Goal: Information Seeking & Learning: Learn about a topic

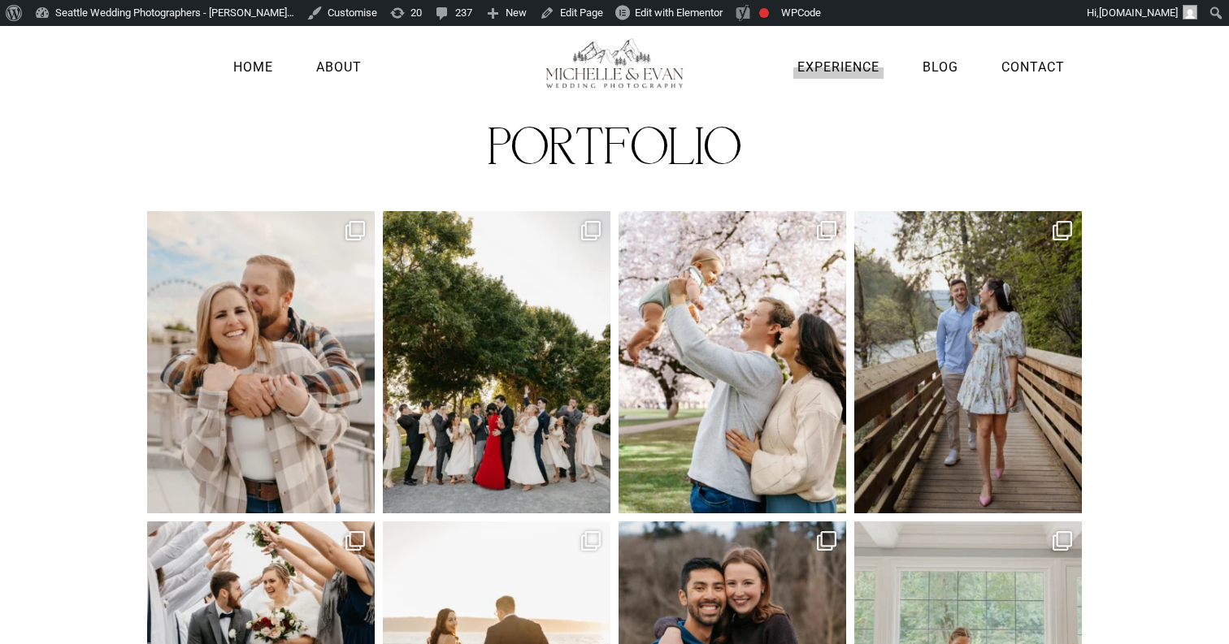
click at [858, 67] on link "Experience" at bounding box center [838, 67] width 90 height 22
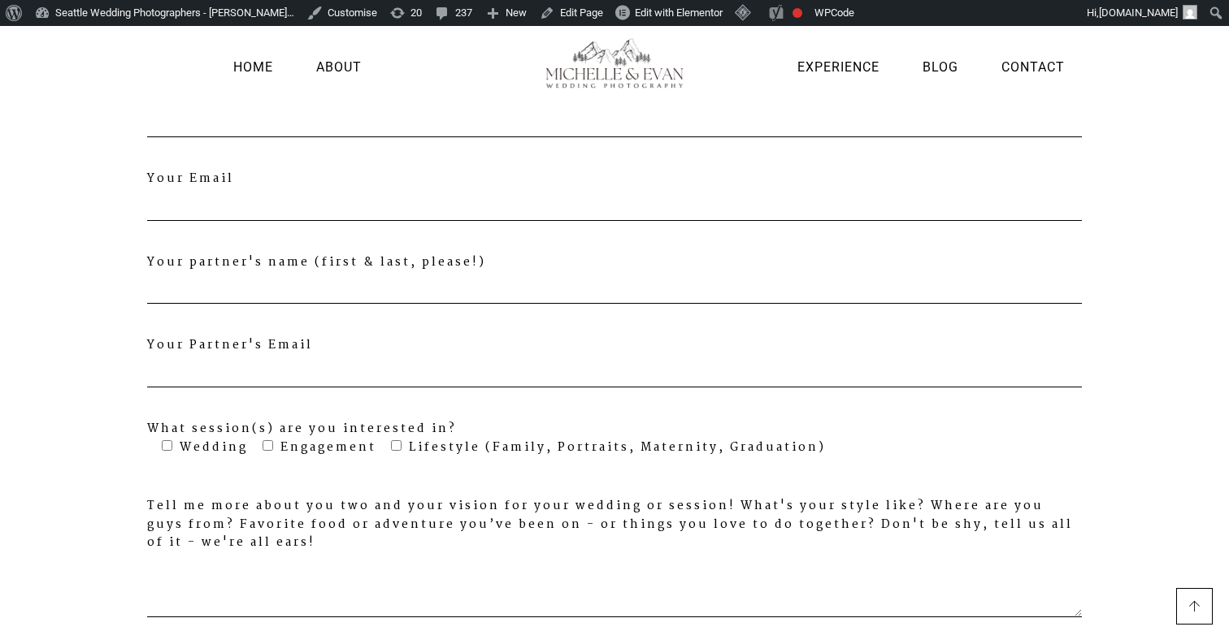
scroll to position [4314, 0]
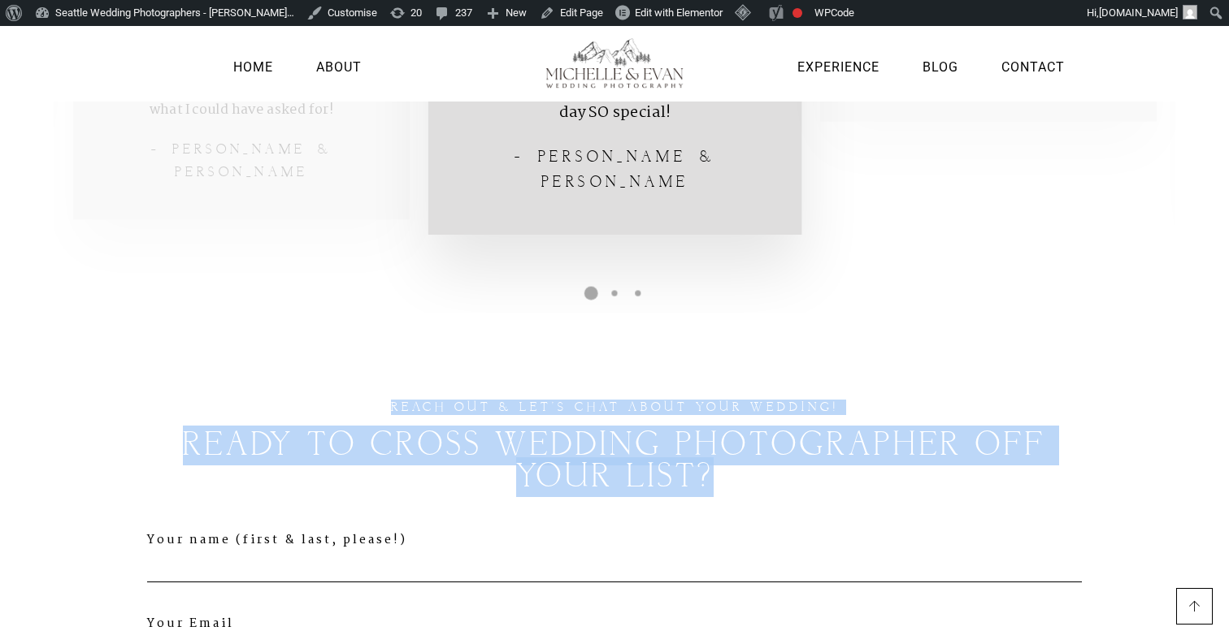
drag, startPoint x: 387, startPoint y: 359, endPoint x: 742, endPoint y: 431, distance: 362.4
copy div "REACH OUT & LET'S CHAT ABOUT YOUR WEDDINg! ready to cross wedding photographer …"
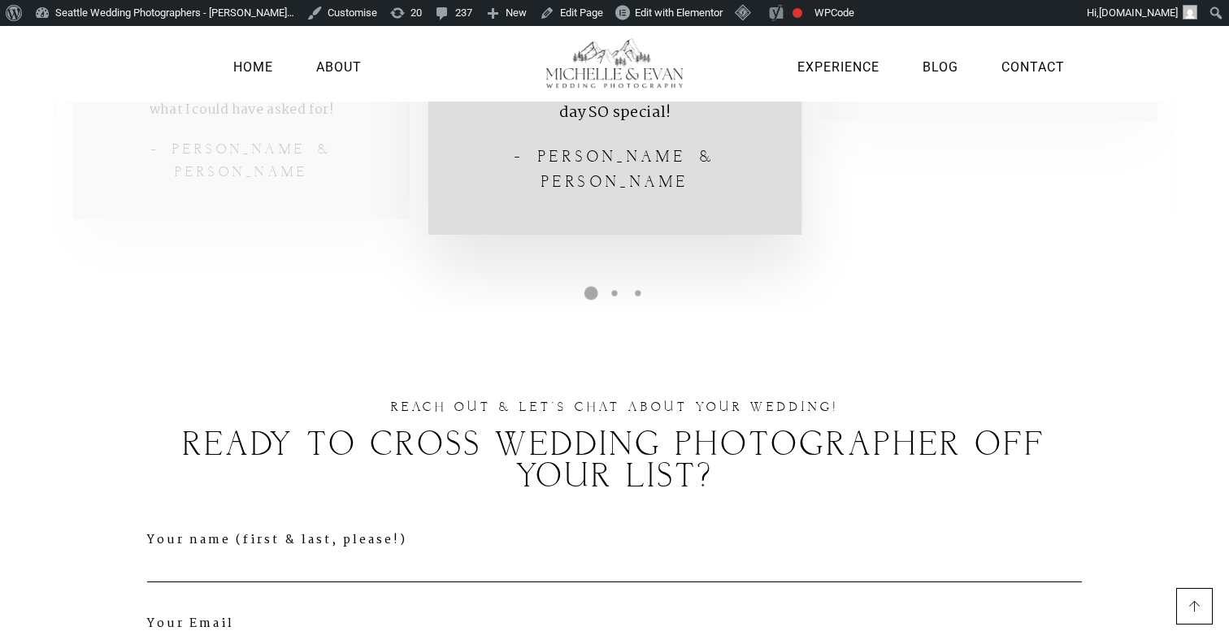
click at [662, 20] on div "Home About Experience Blog Contact" at bounding box center [614, 51] width 1229 height 102
click at [659, 10] on div "Home About Experience Blog Contact" at bounding box center [614, 51] width 1229 height 102
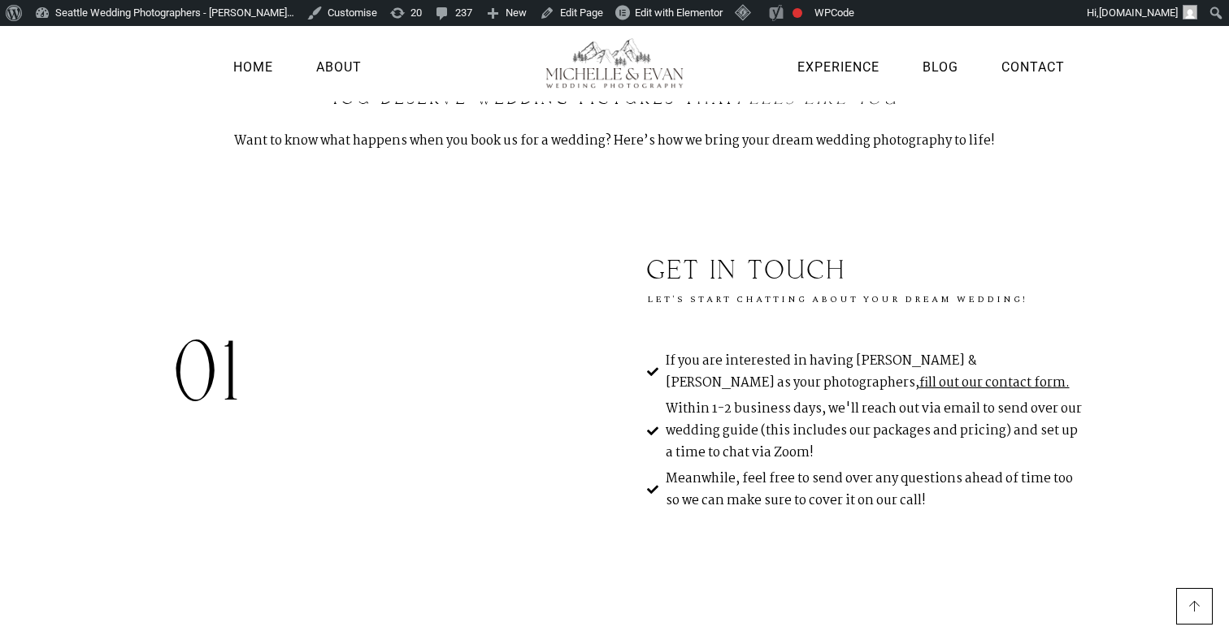
scroll to position [0, 0]
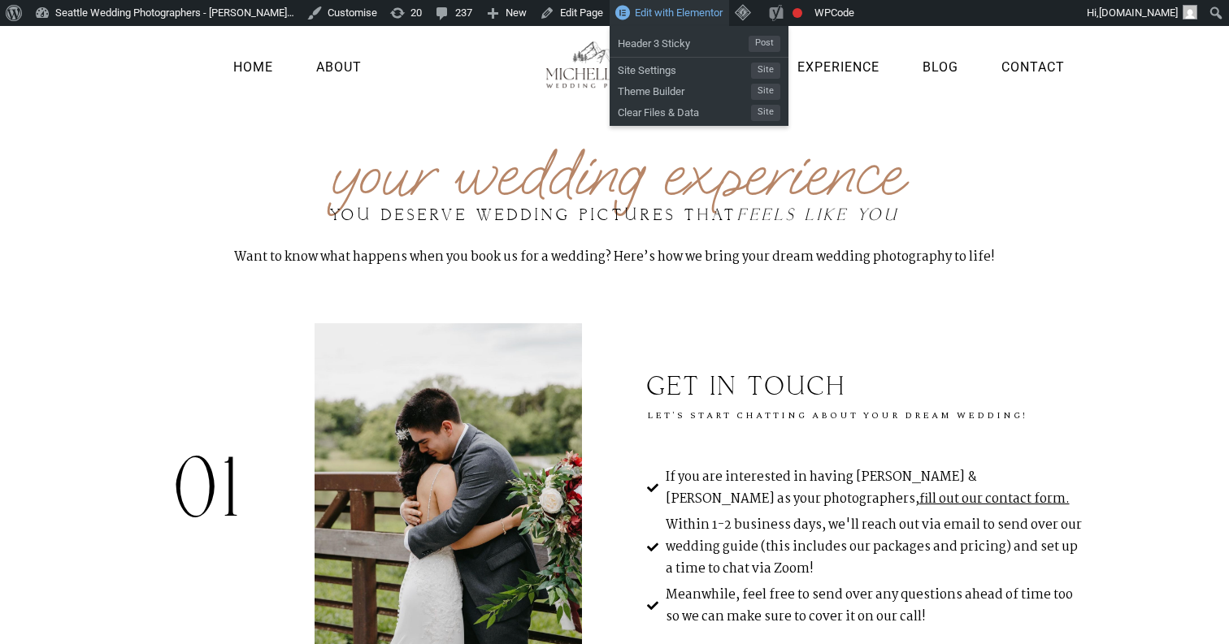
click at [683, 18] on span "Edit with Elementor" at bounding box center [679, 13] width 88 height 12
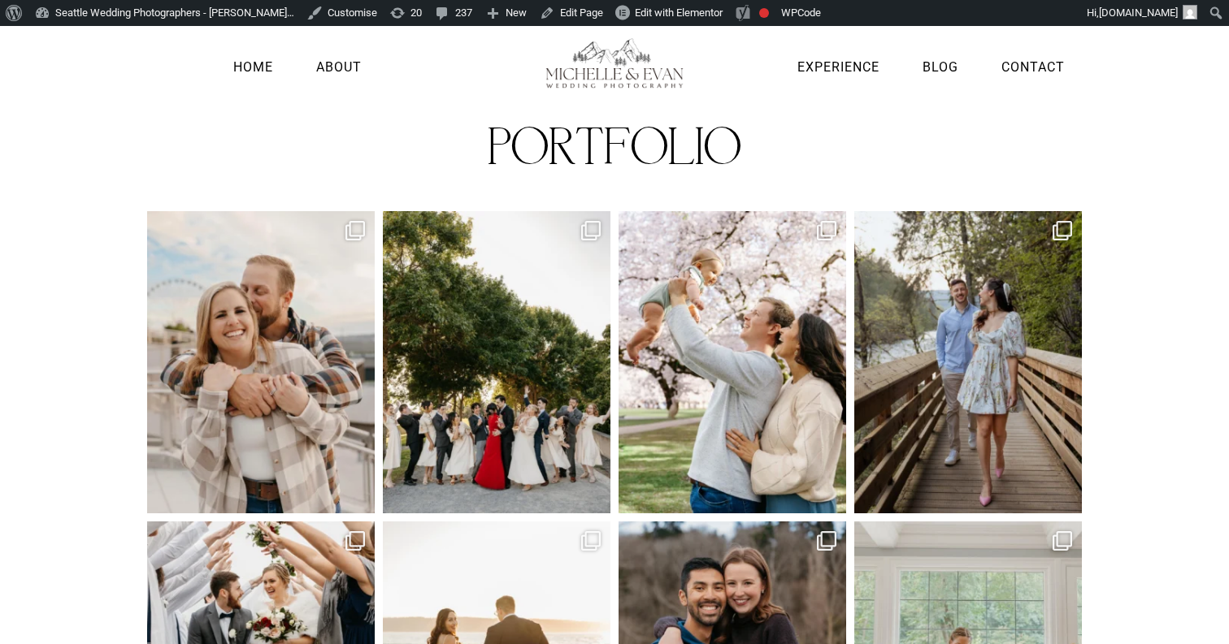
click at [609, 87] on img at bounding box center [614, 63] width 182 height 51
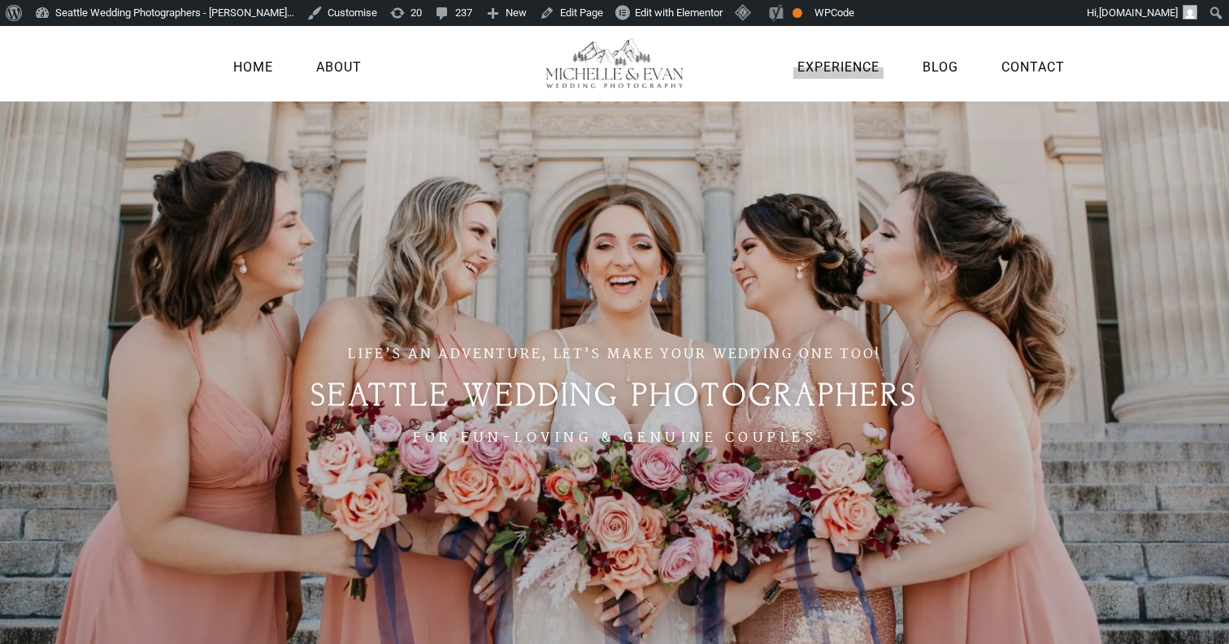
click at [841, 63] on link "Experience" at bounding box center [838, 67] width 90 height 22
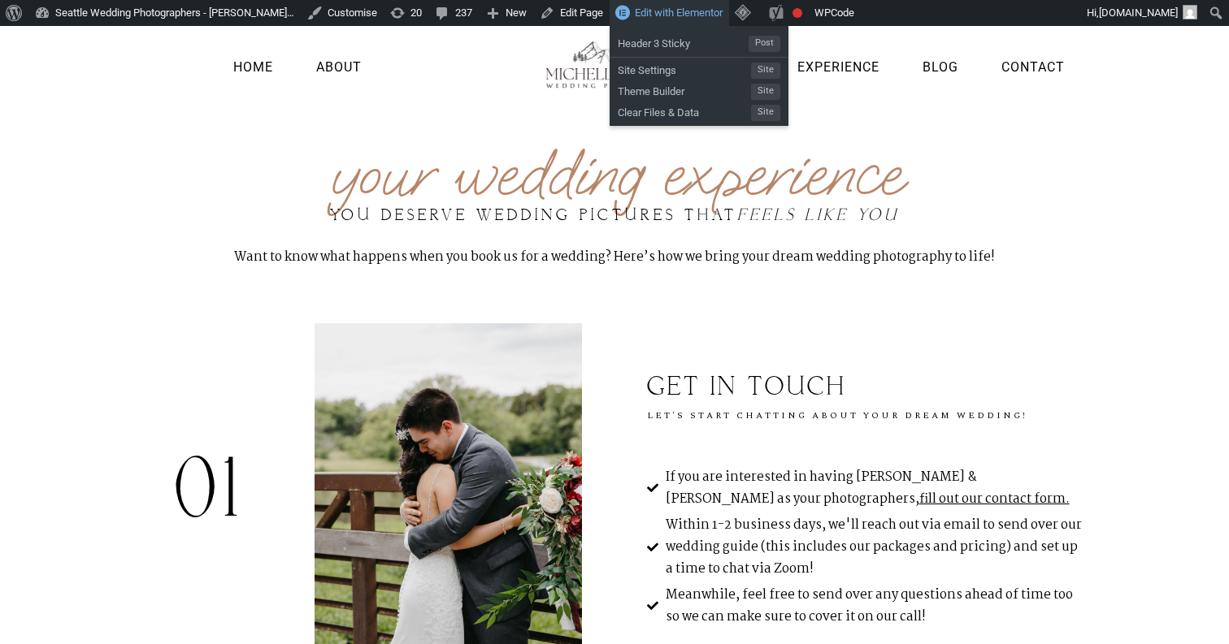
click at [657, 8] on span "Edit with Elementor" at bounding box center [679, 13] width 88 height 12
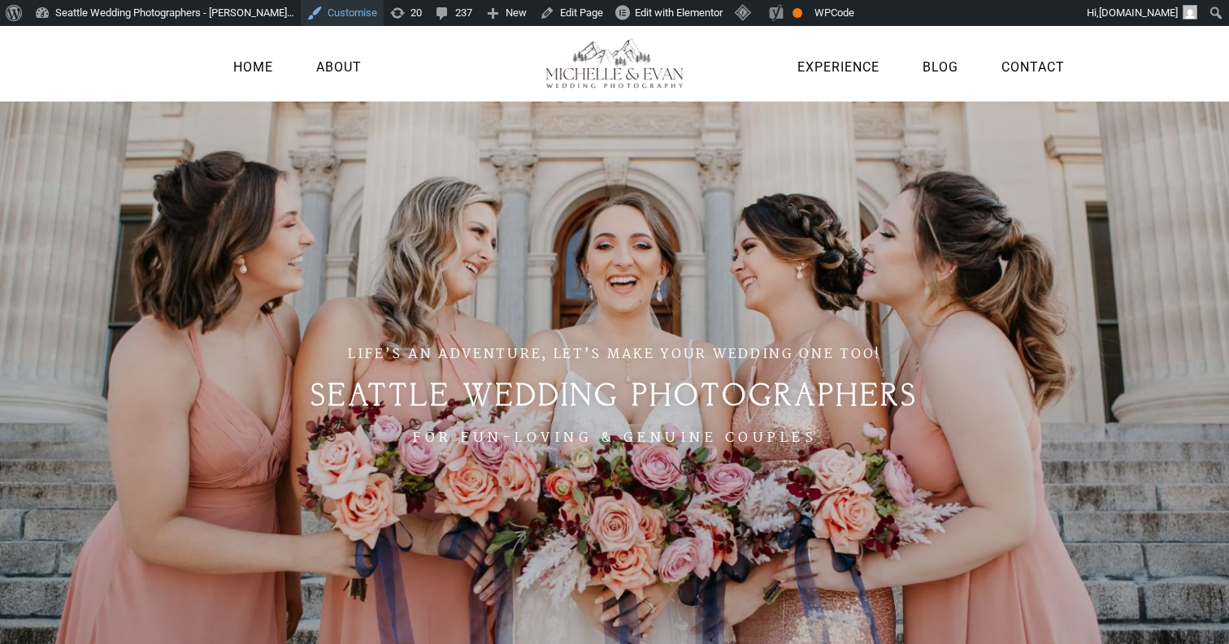
click at [319, 18] on link "Customise" at bounding box center [342, 13] width 83 height 26
click at [315, 15] on link "Customise" at bounding box center [342, 13] width 83 height 26
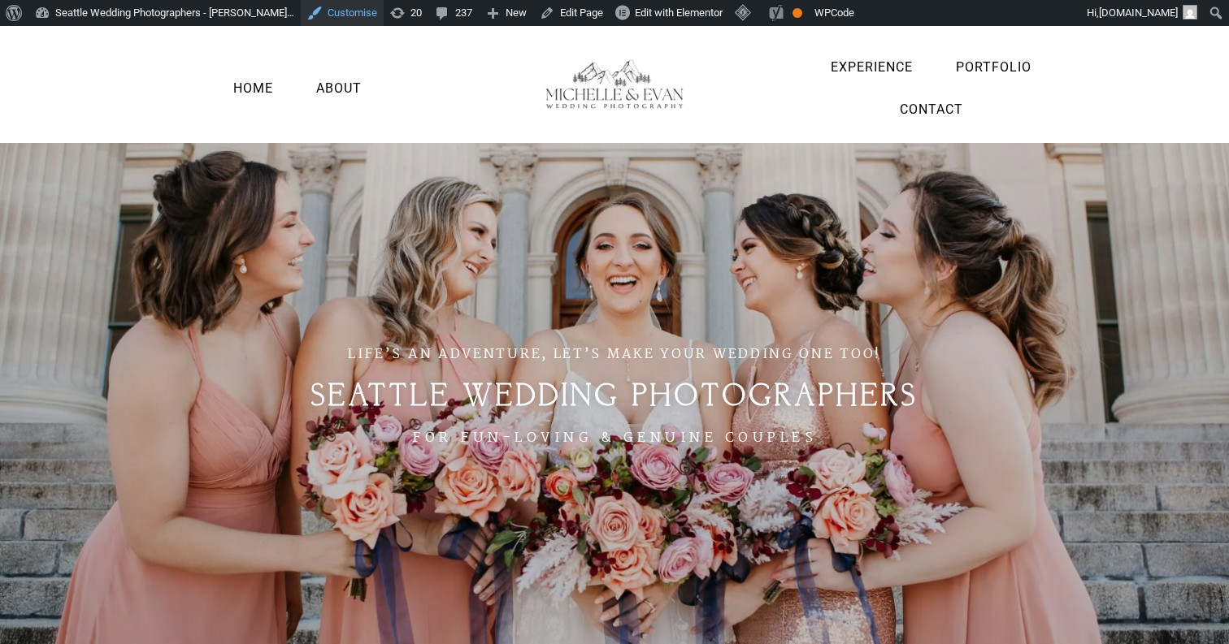
click at [338, 12] on link "Customise" at bounding box center [342, 13] width 83 height 26
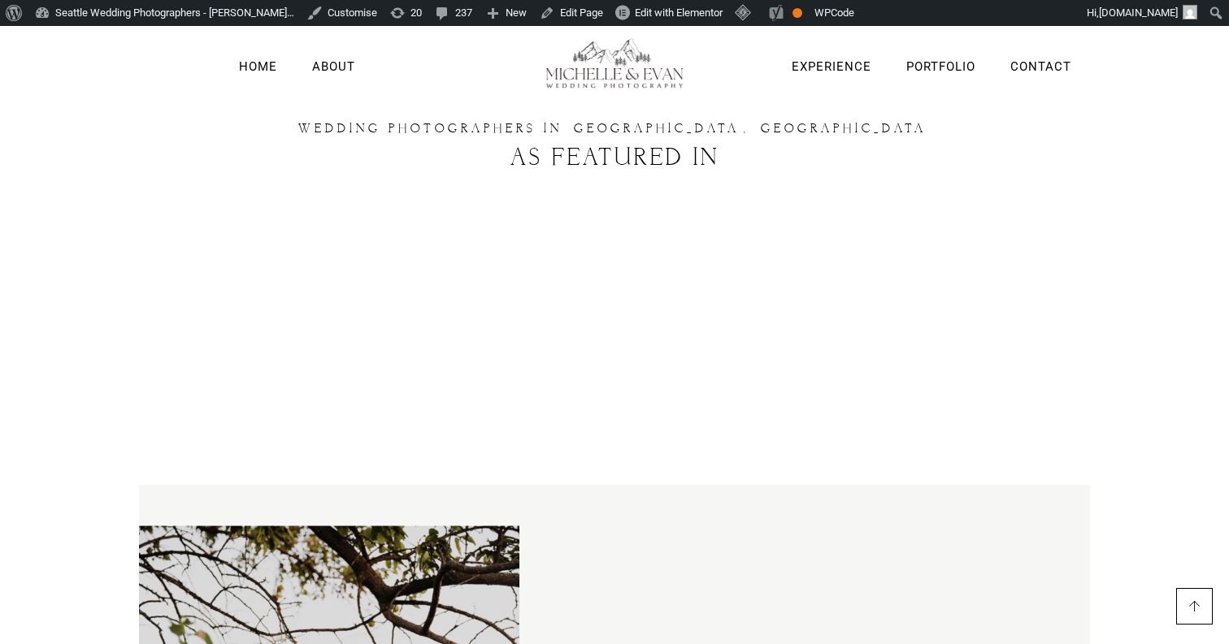
scroll to position [2146, 0]
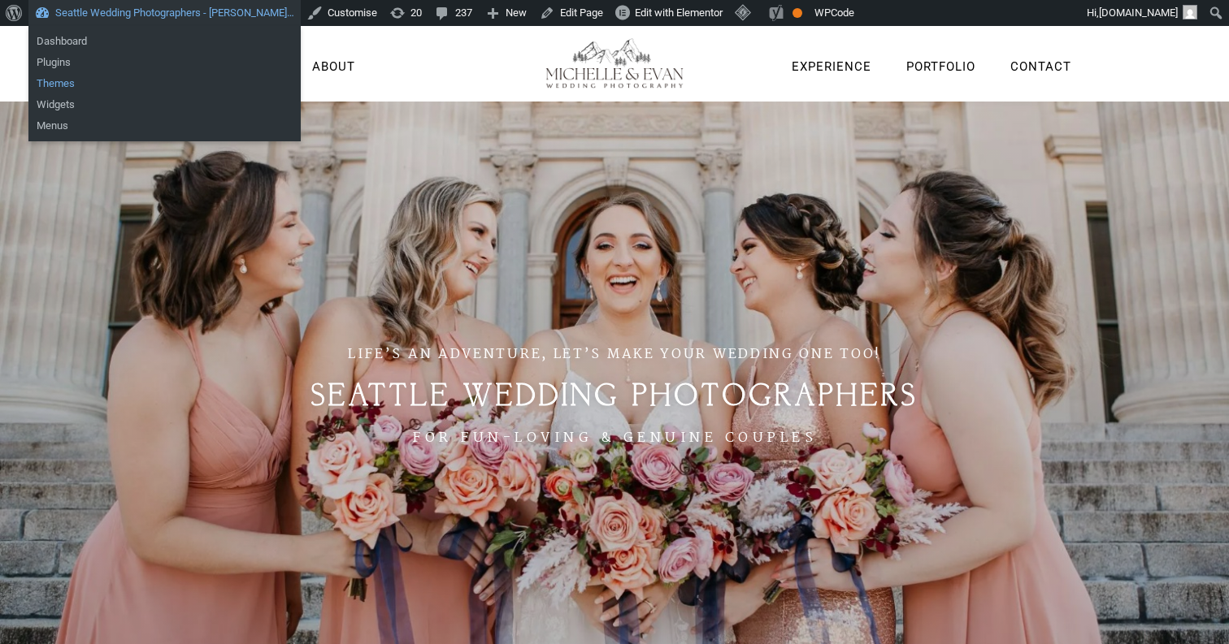
click at [68, 89] on link "Themes" at bounding box center [164, 83] width 272 height 21
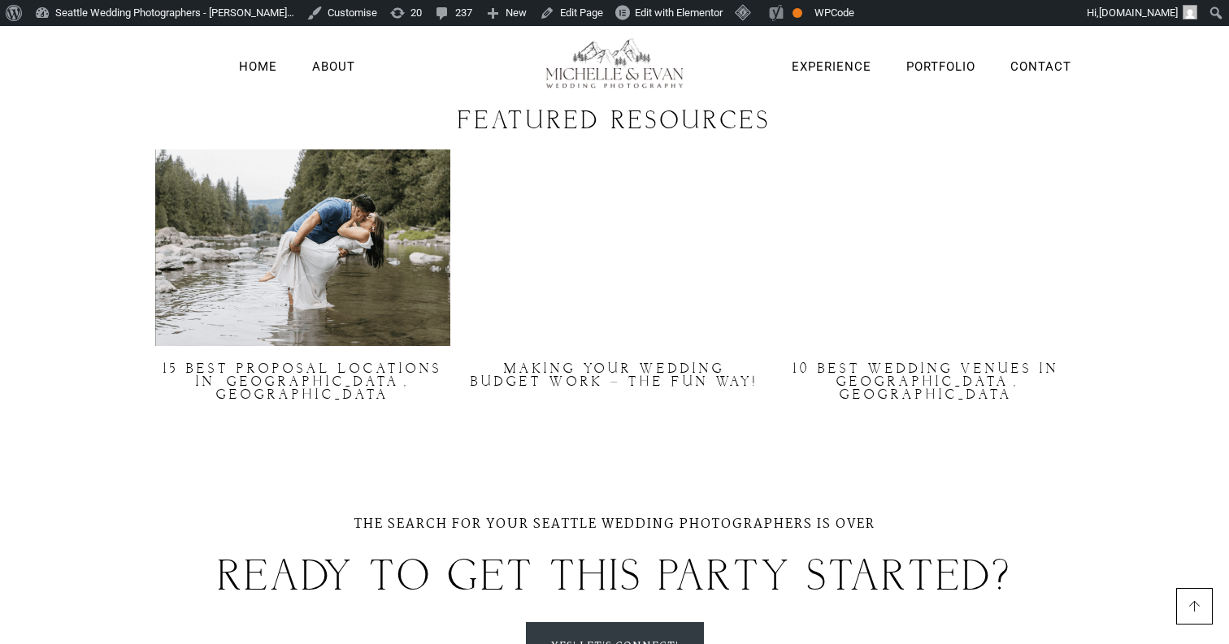
scroll to position [4781, 0]
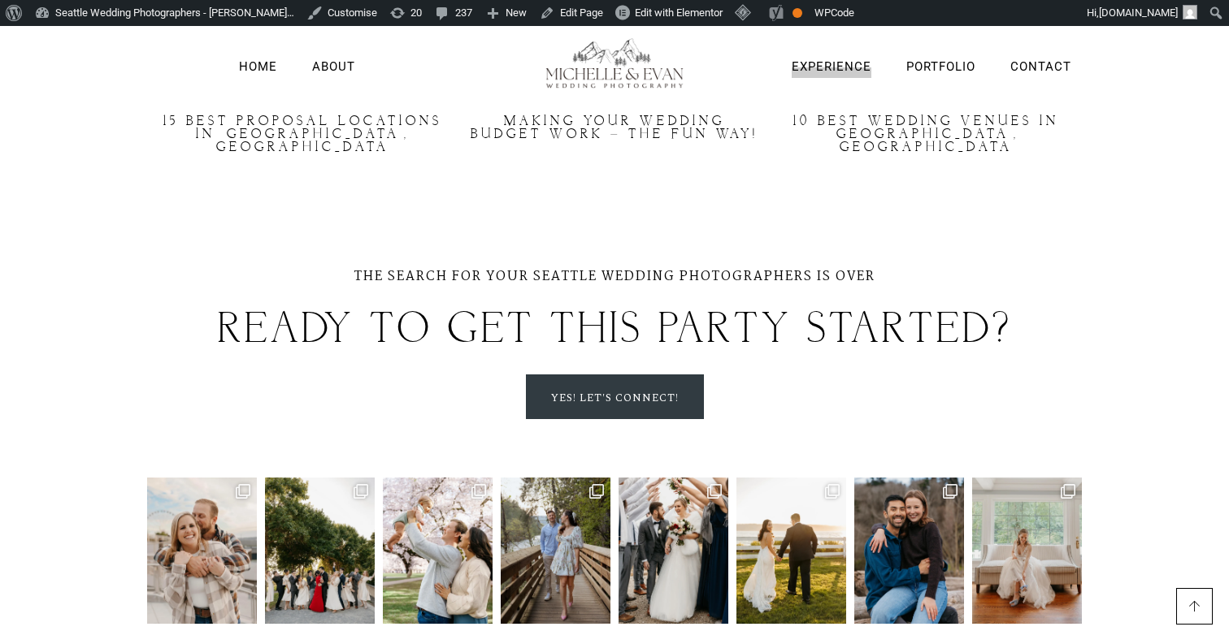
click at [853, 62] on link "Experience" at bounding box center [831, 67] width 80 height 21
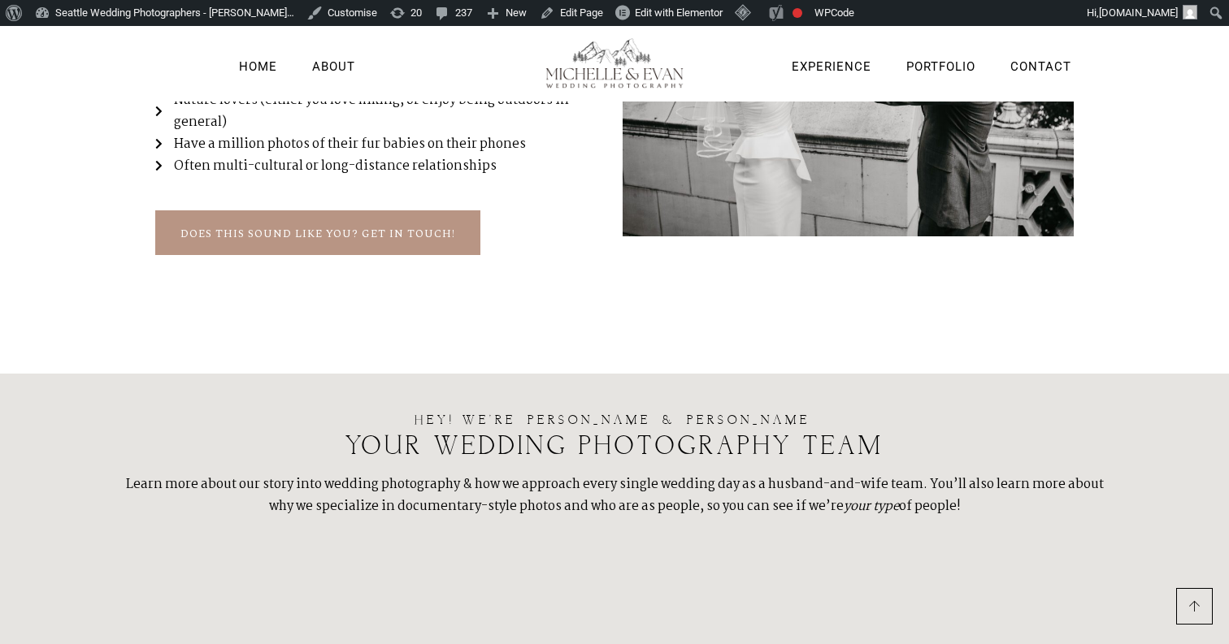
scroll to position [3202, 0]
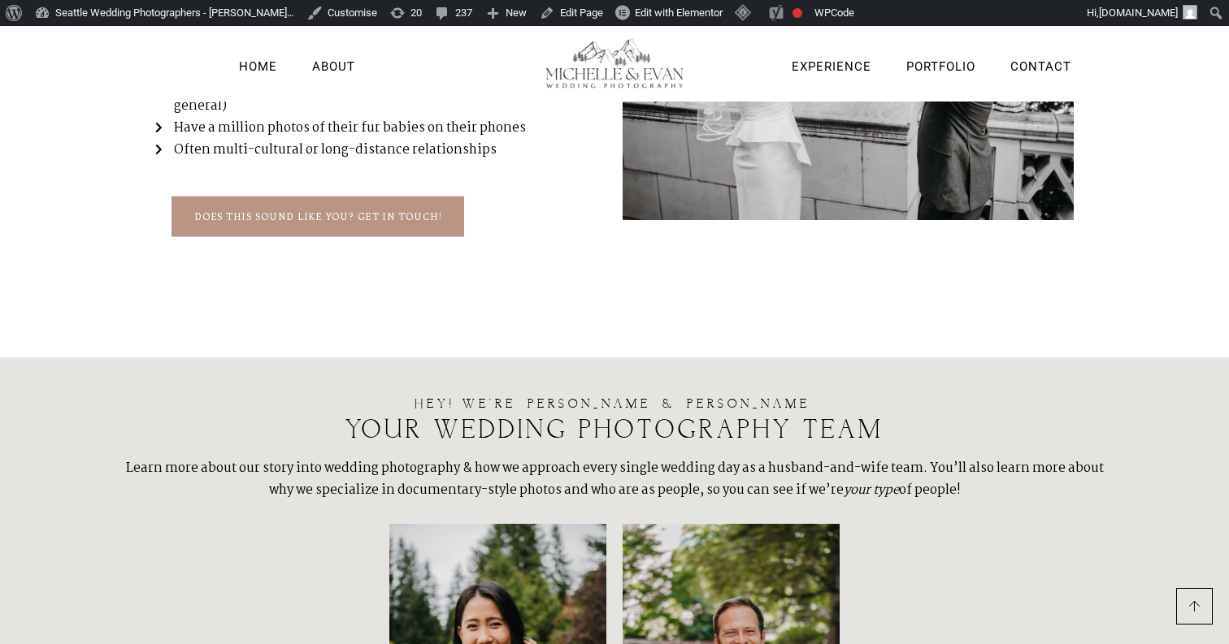
click at [376, 210] on span "does this sound like you? Get in touch!" at bounding box center [317, 217] width 247 height 19
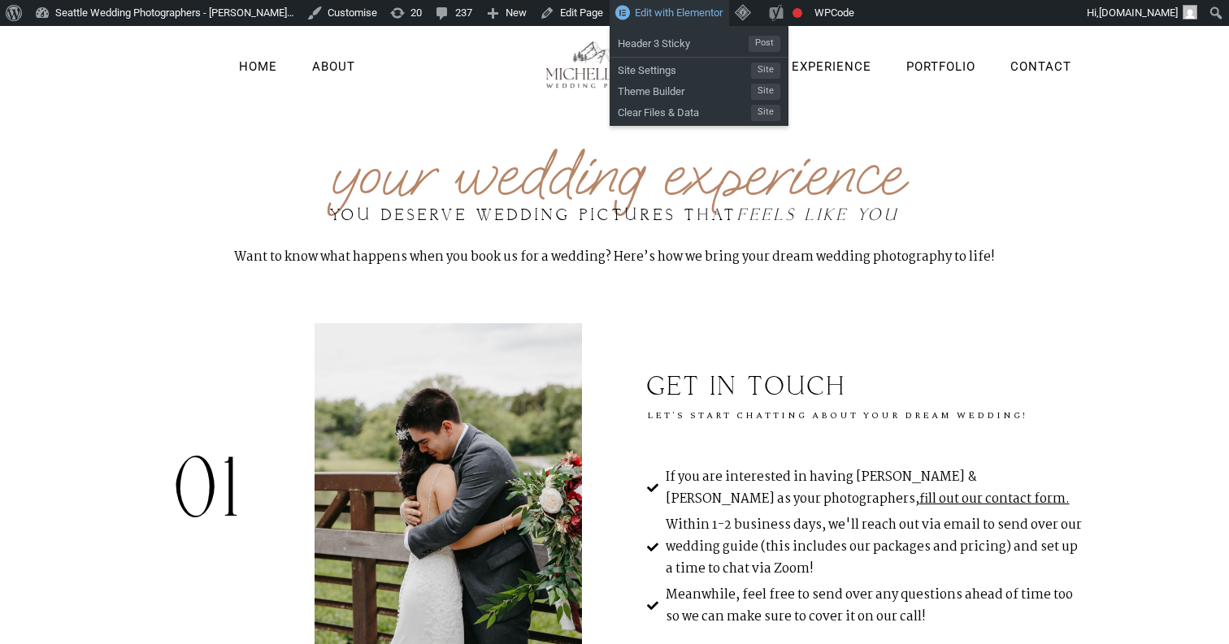
click at [679, 16] on span "Edit with Elementor" at bounding box center [679, 13] width 88 height 12
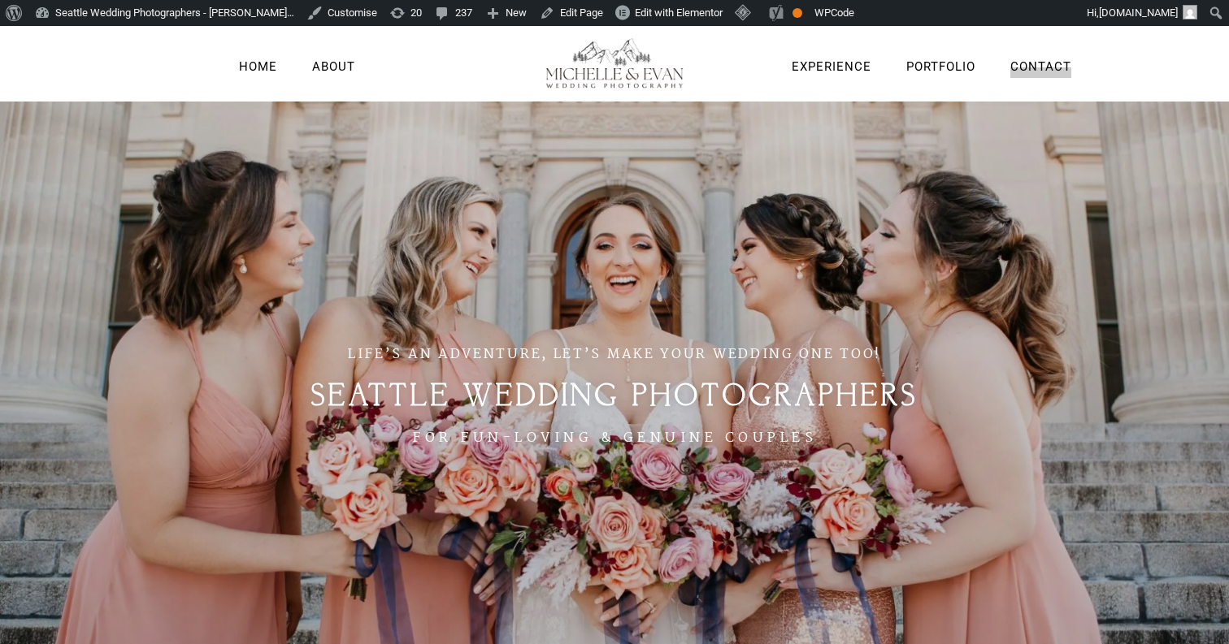
click at [1052, 63] on link "Contact" at bounding box center [1040, 67] width 61 height 21
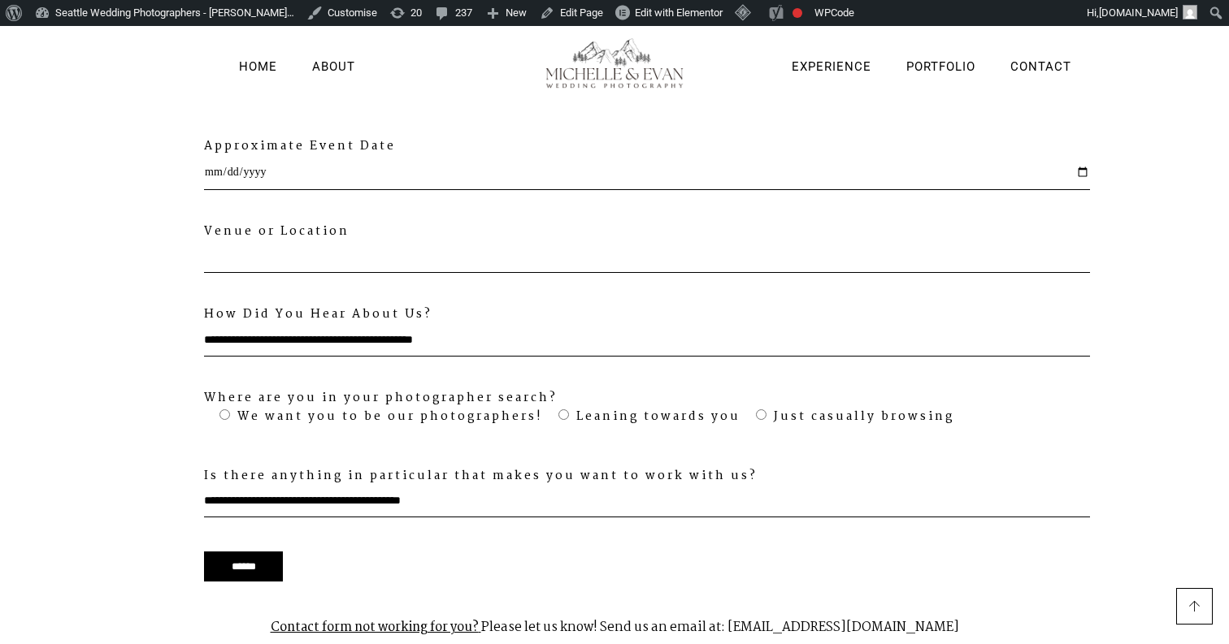
scroll to position [1411, 0]
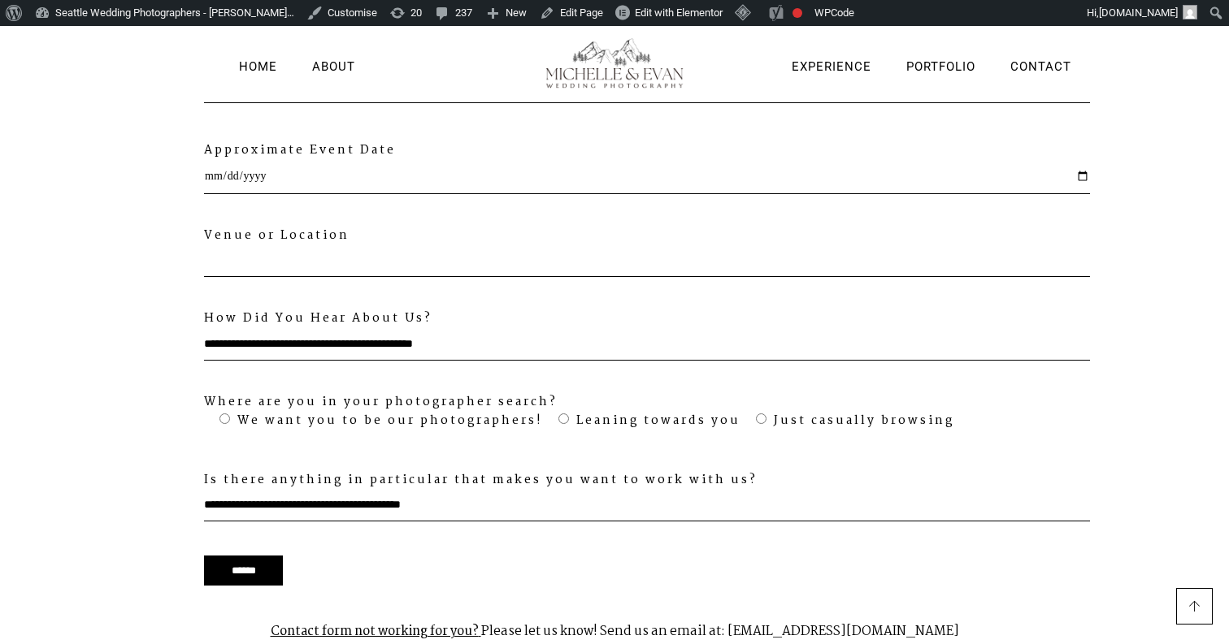
click at [457, 622] on strong "Contact form not working for you?" at bounding box center [375, 632] width 208 height 20
drag, startPoint x: 505, startPoint y: 606, endPoint x: 852, endPoint y: 606, distance: 347.0
click at [852, 606] on p "Contact form not working for you? Please let us know! Send us an email at: mich…" at bounding box center [614, 631] width 934 height 51
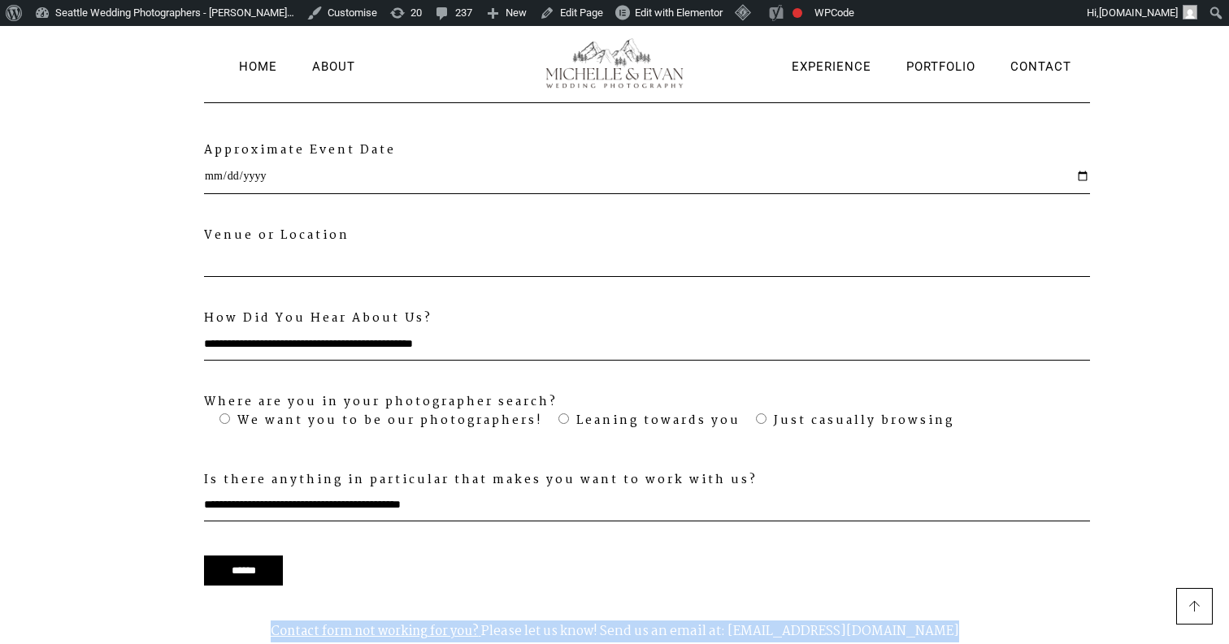
click at [852, 606] on p "Contact form not working for you? Please let us know! Send us an email at: mich…" at bounding box center [614, 631] width 934 height 51
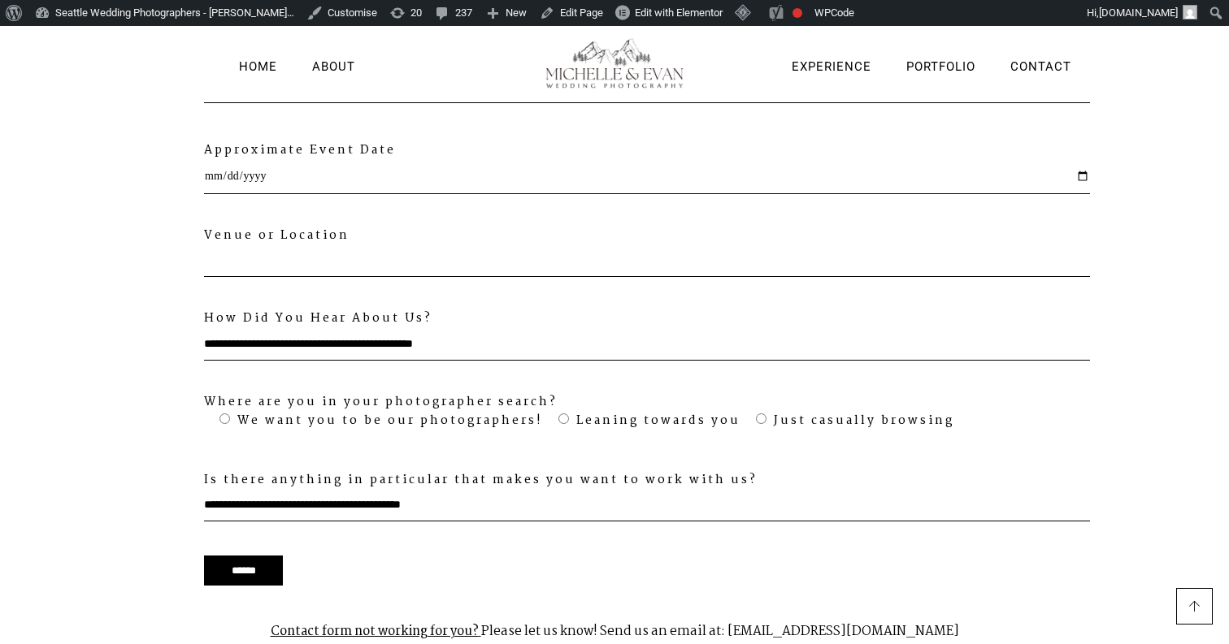
click at [882, 542] on p "******" at bounding box center [647, 570] width 886 height 56
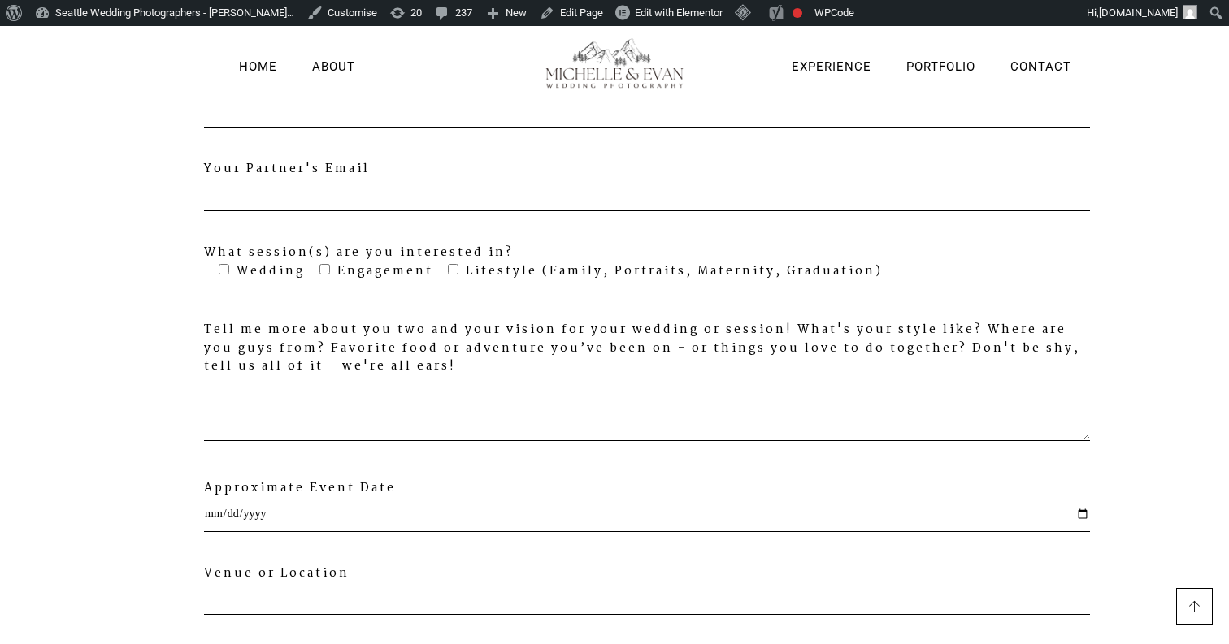
scroll to position [1072, 0]
click at [692, 379] on textarea "Tell me more about you two and your vision for your wedding or session! What's …" at bounding box center [647, 409] width 886 height 65
click at [1185, 309] on section "Let's Chat About Your Wedding Day (or Photo Session!) We’re honored that you’re…" at bounding box center [614, 284] width 1229 height 1305
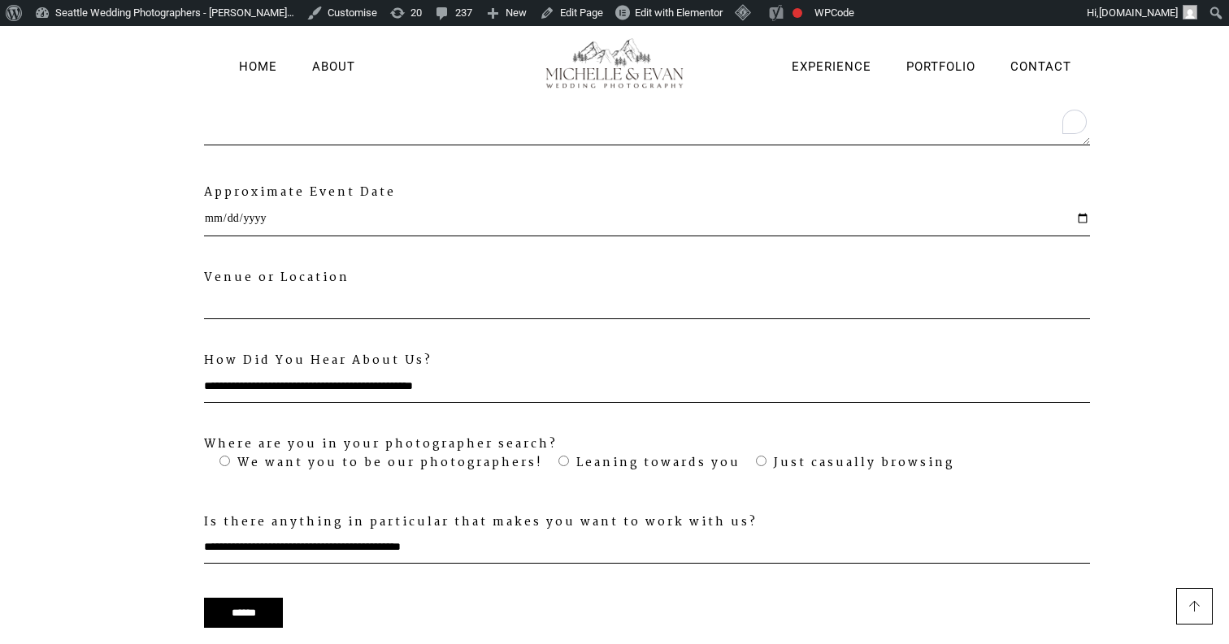
scroll to position [1357, 0]
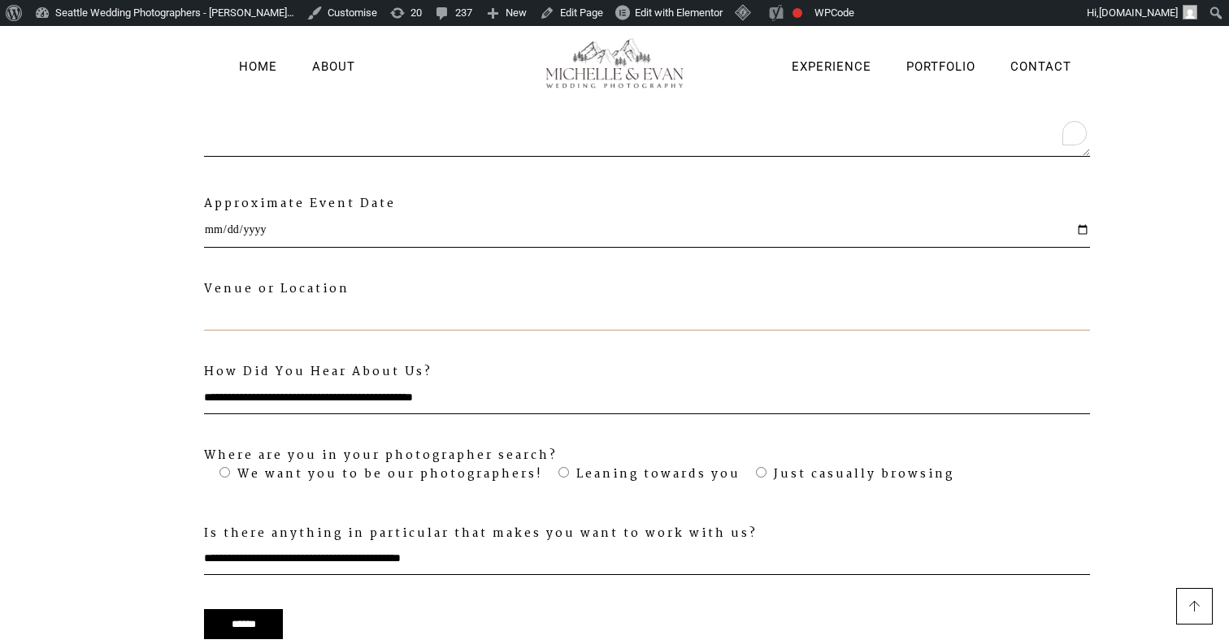
click at [983, 298] on input "Venue or Location" at bounding box center [647, 314] width 886 height 33
click at [993, 543] on input "Is there anything in particular that makes you want to work with us?" at bounding box center [647, 559] width 886 height 33
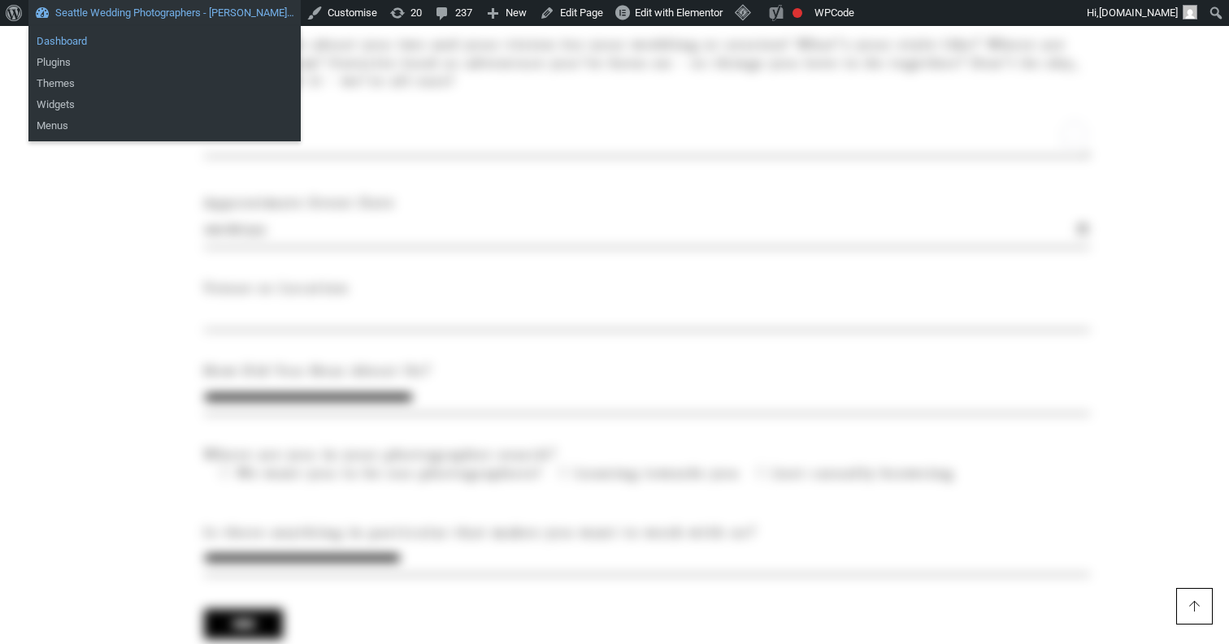
click at [241, 38] on link "Dashboard" at bounding box center [164, 41] width 272 height 21
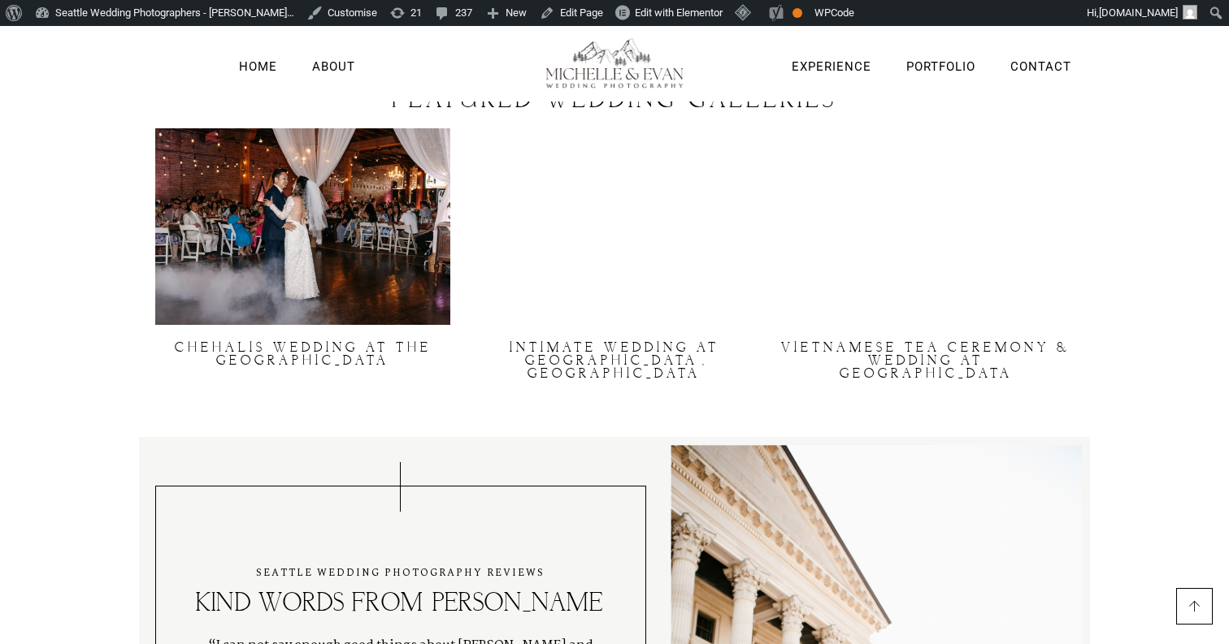
scroll to position [3197, 0]
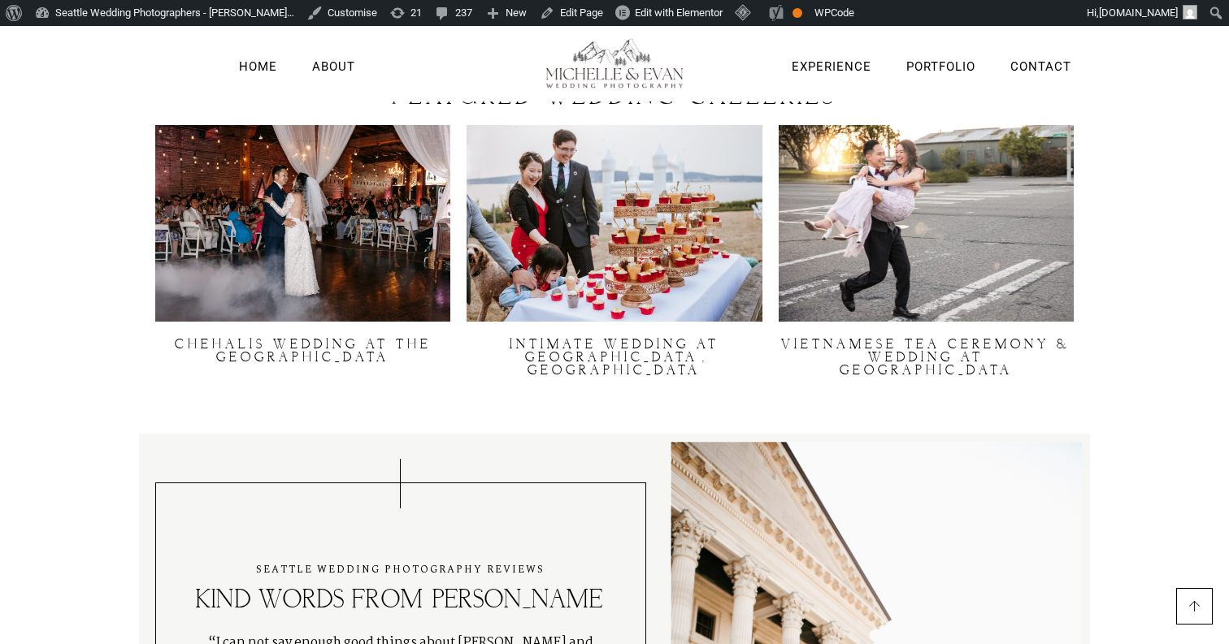
click at [410, 233] on img at bounding box center [302, 223] width 295 height 197
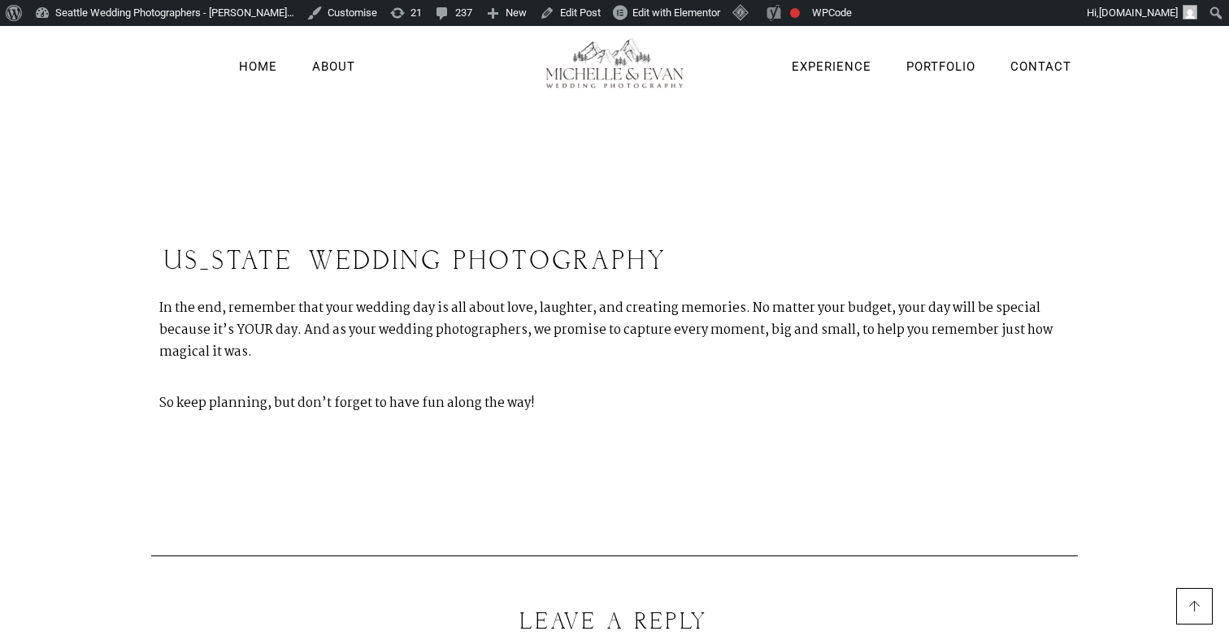
scroll to position [9147, 0]
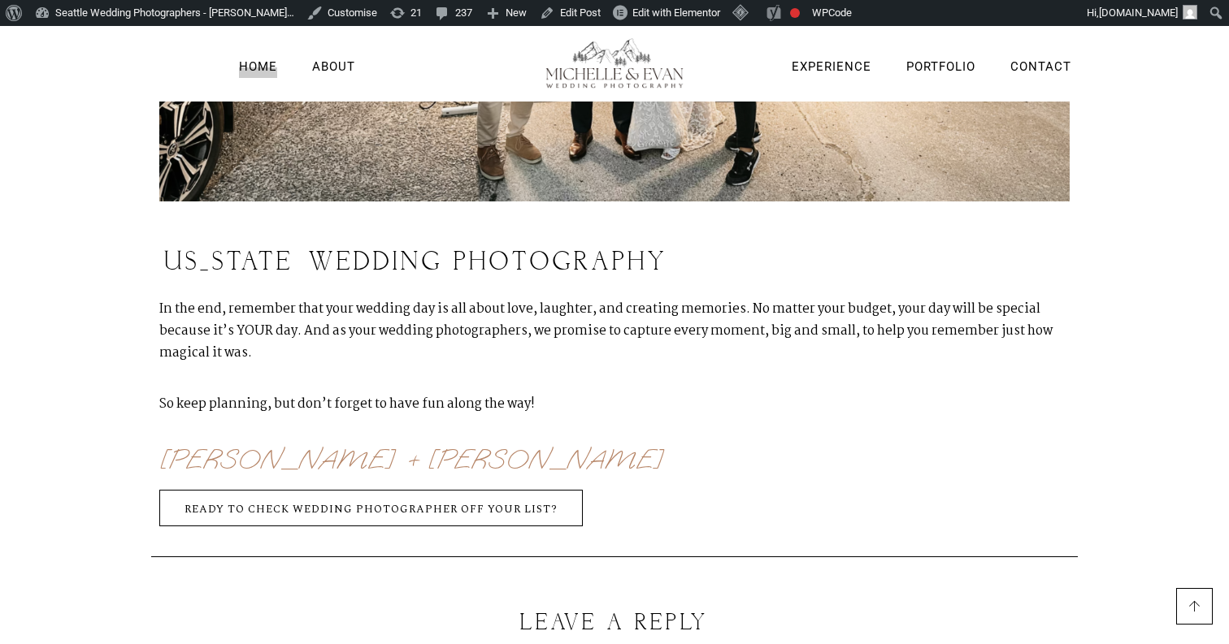
click at [258, 71] on link "Home" at bounding box center [258, 67] width 38 height 21
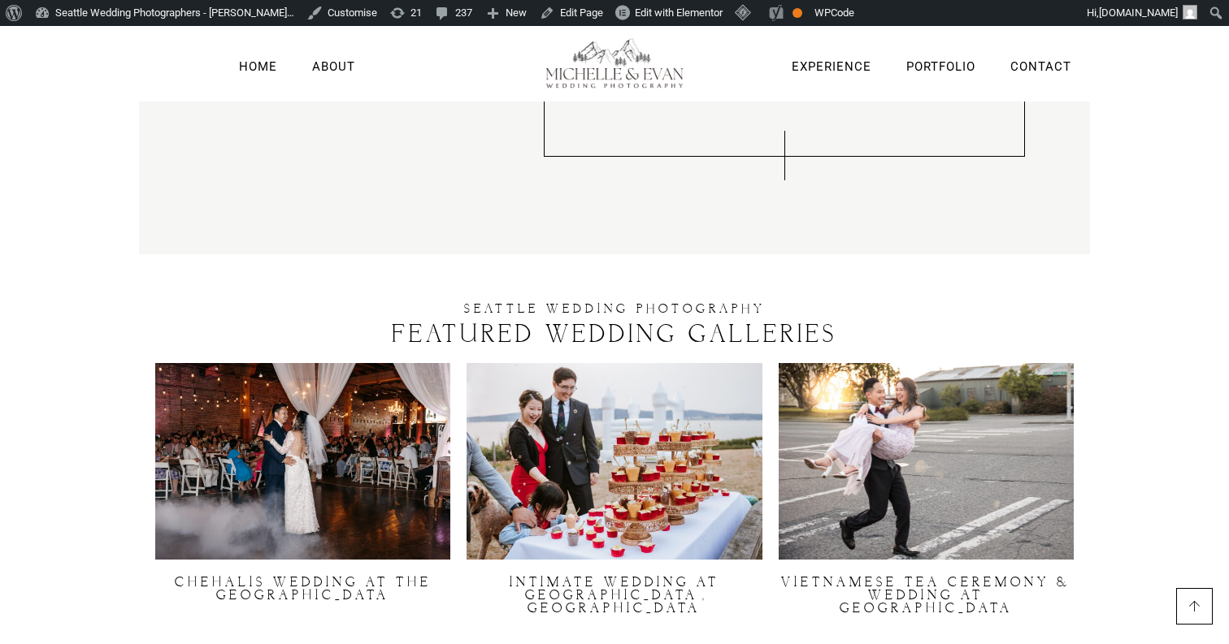
scroll to position [3005, 0]
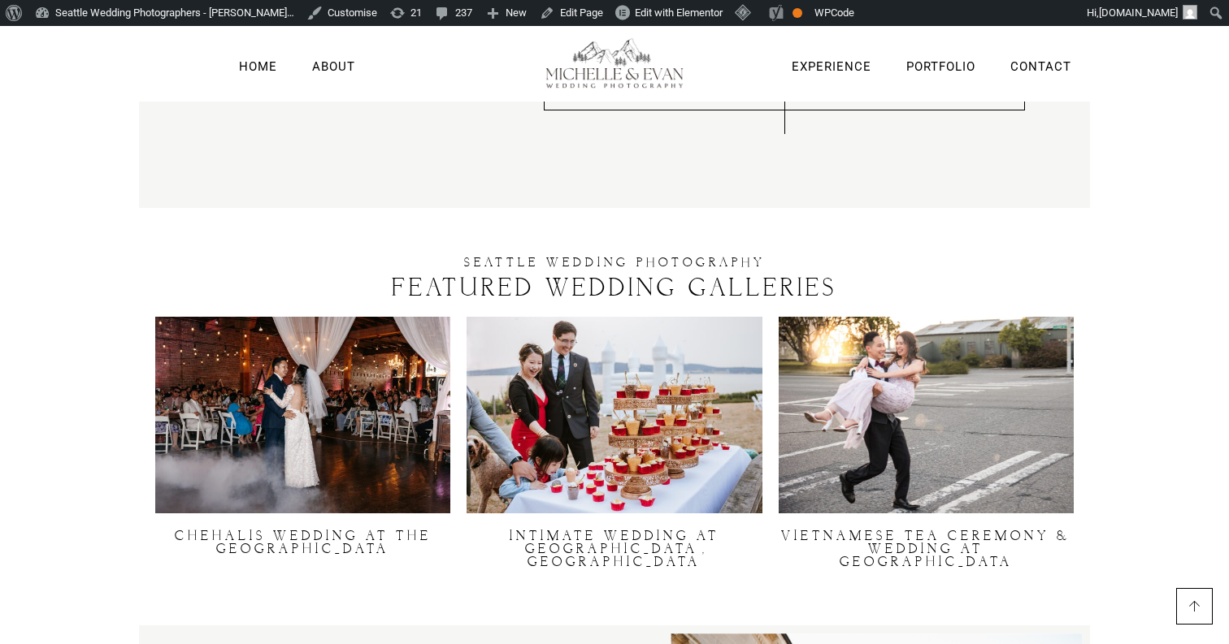
click at [666, 427] on img at bounding box center [613, 415] width 295 height 197
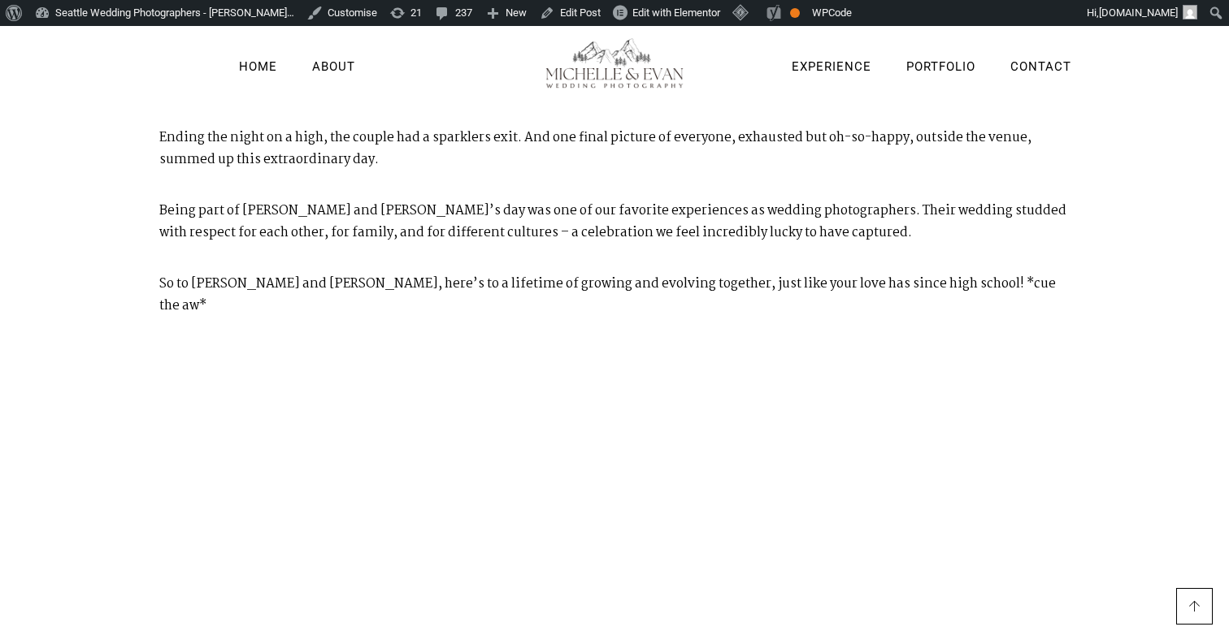
scroll to position [1719, 0]
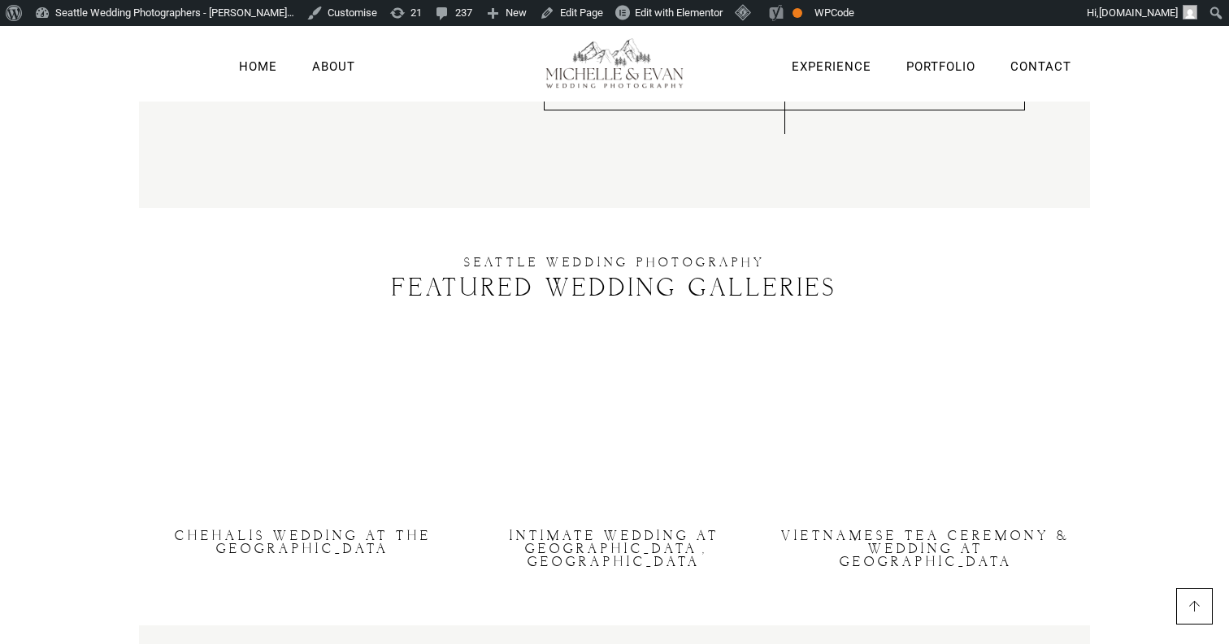
scroll to position [3006, 0]
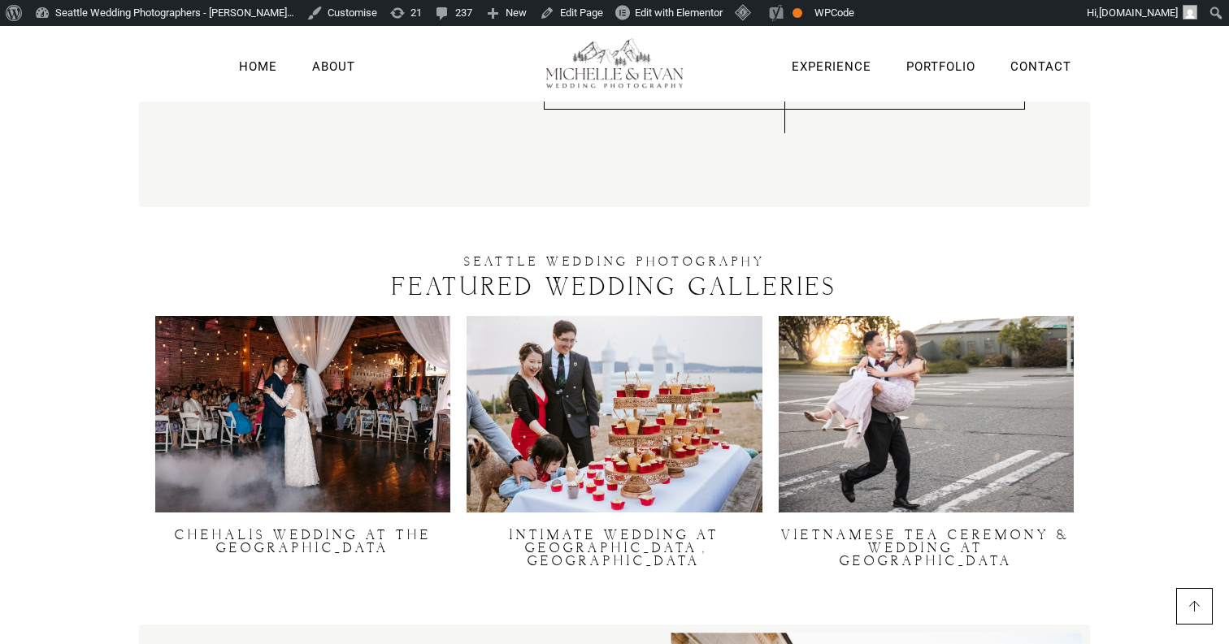
click at [843, 421] on img at bounding box center [925, 414] width 295 height 197
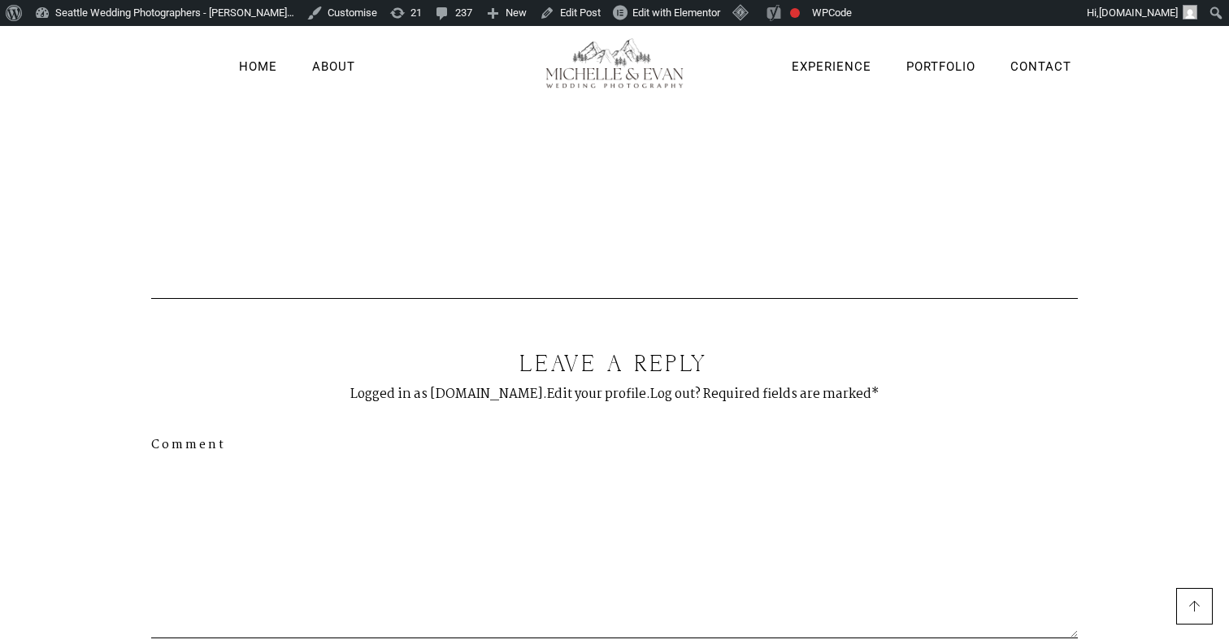
scroll to position [10480, 0]
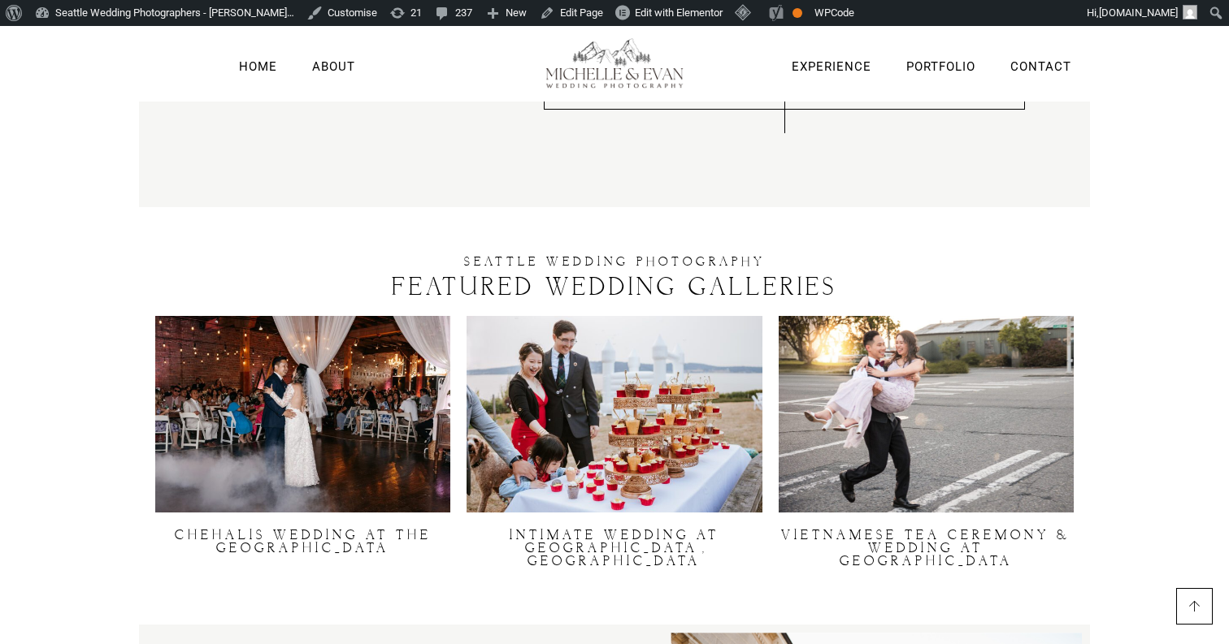
scroll to position [3007, 0]
click at [664, 384] on img at bounding box center [613, 413] width 295 height 197
click at [647, 12] on div "Home About Experience Portfolio Contact" at bounding box center [614, 51] width 1229 height 102
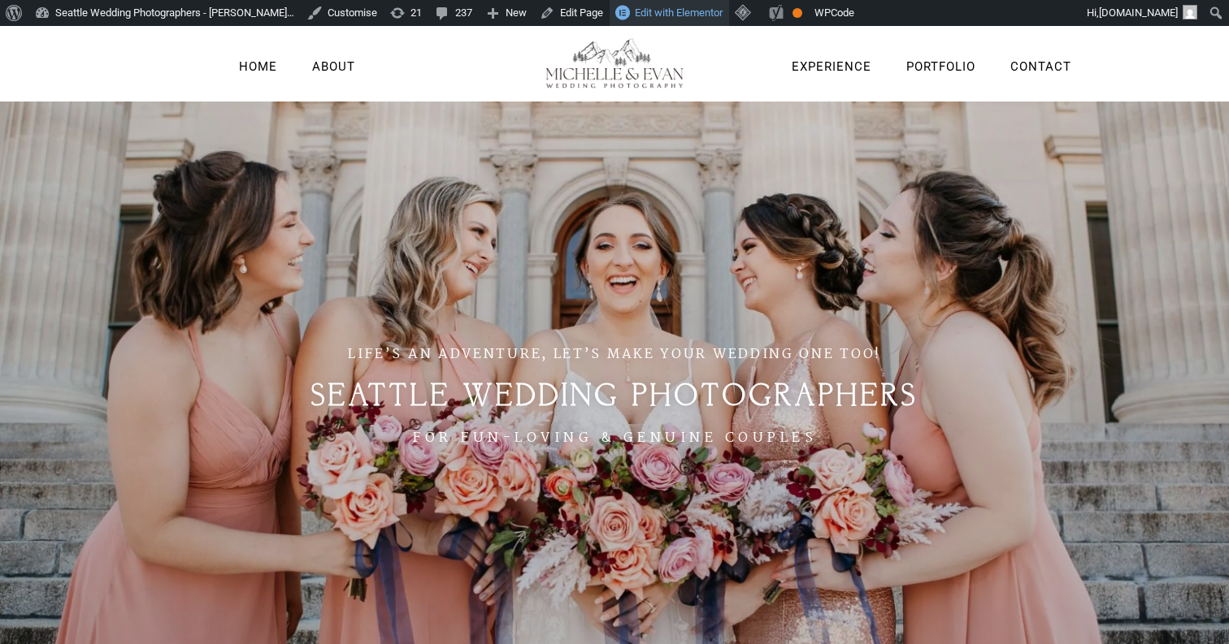
click at [666, 15] on span "Edit with Elementor" at bounding box center [679, 13] width 88 height 12
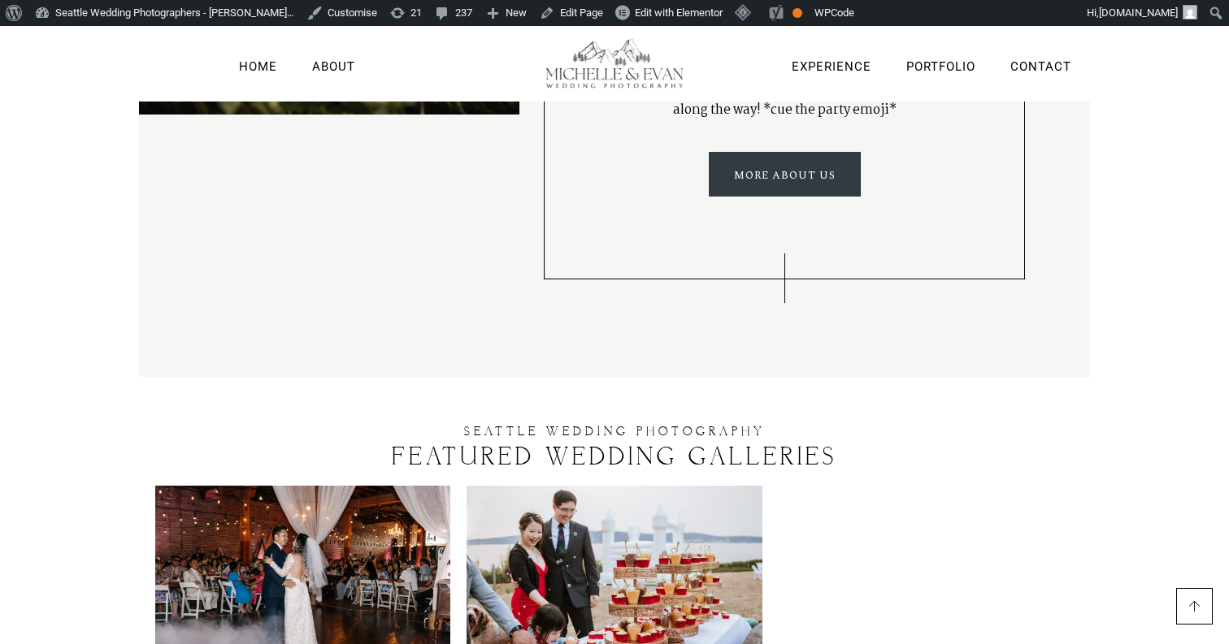
scroll to position [2837, 0]
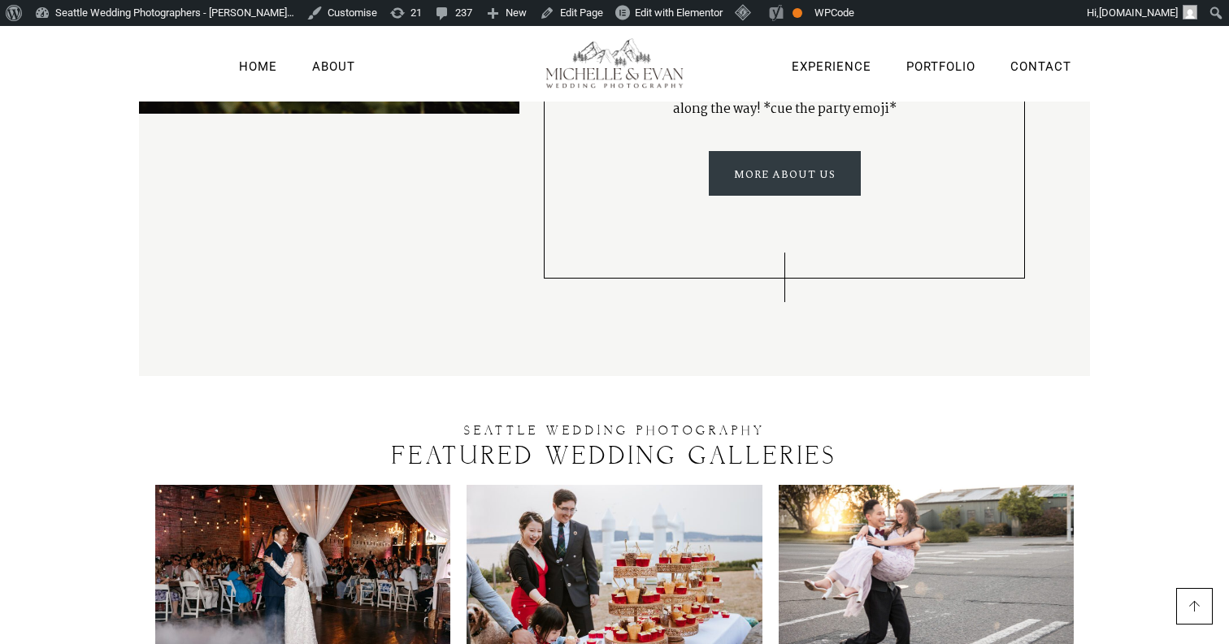
click at [587, 485] on img at bounding box center [613, 583] width 295 height 197
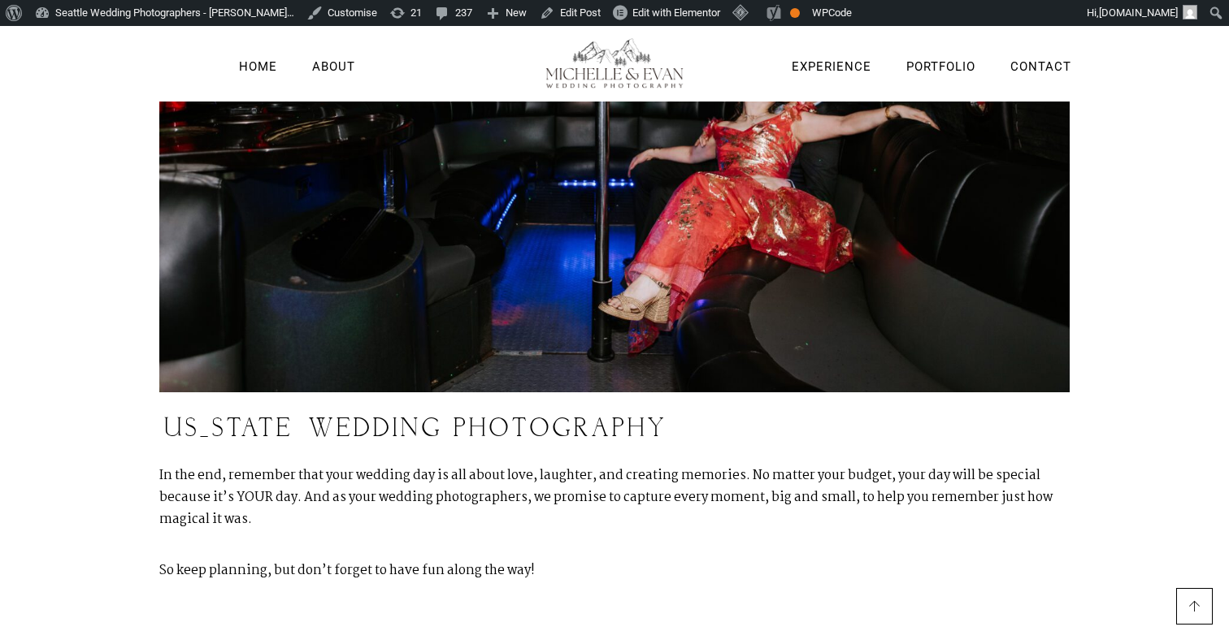
scroll to position [8011, 0]
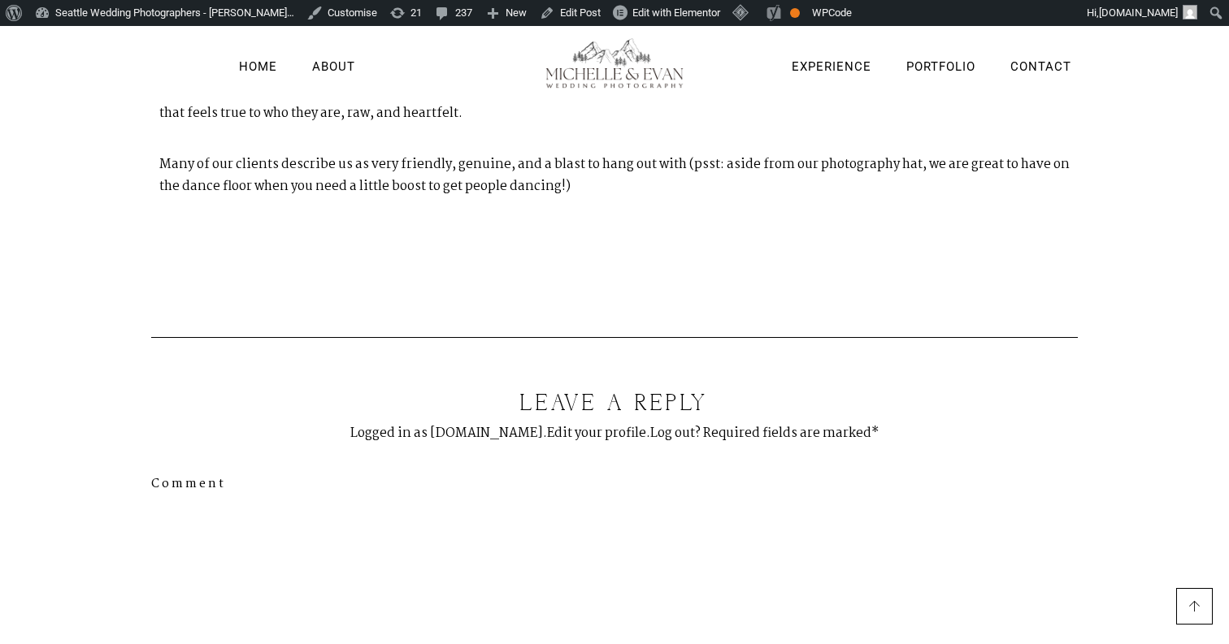
scroll to position [11717, 0]
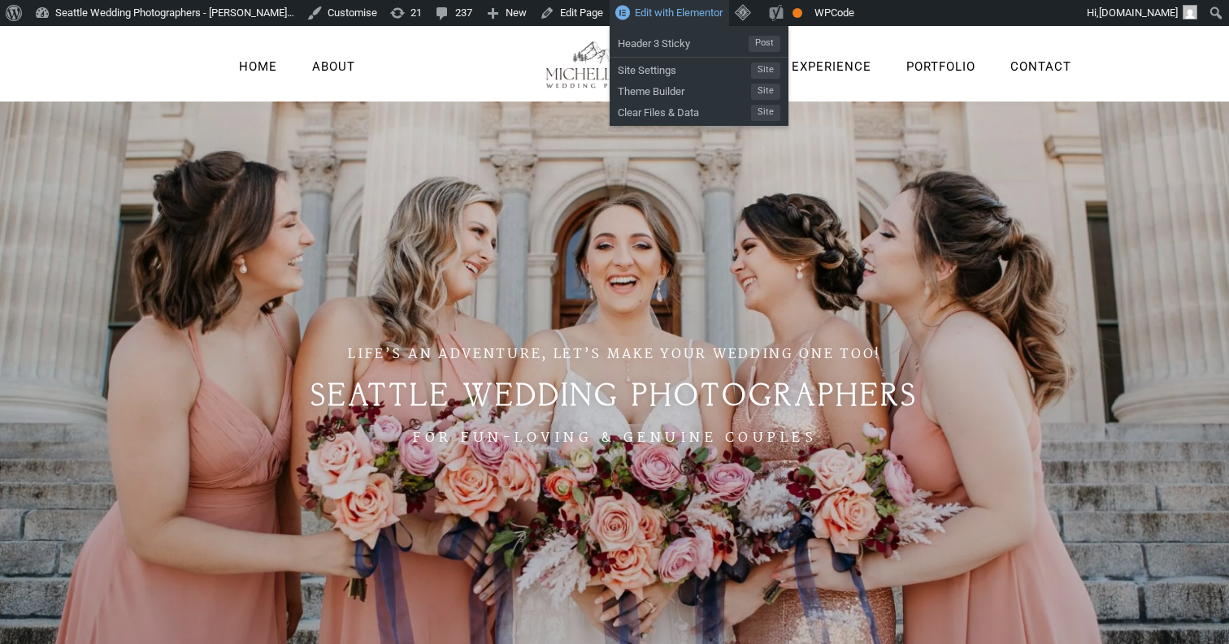
click at [651, 15] on span "Edit with Elementor" at bounding box center [679, 13] width 88 height 12
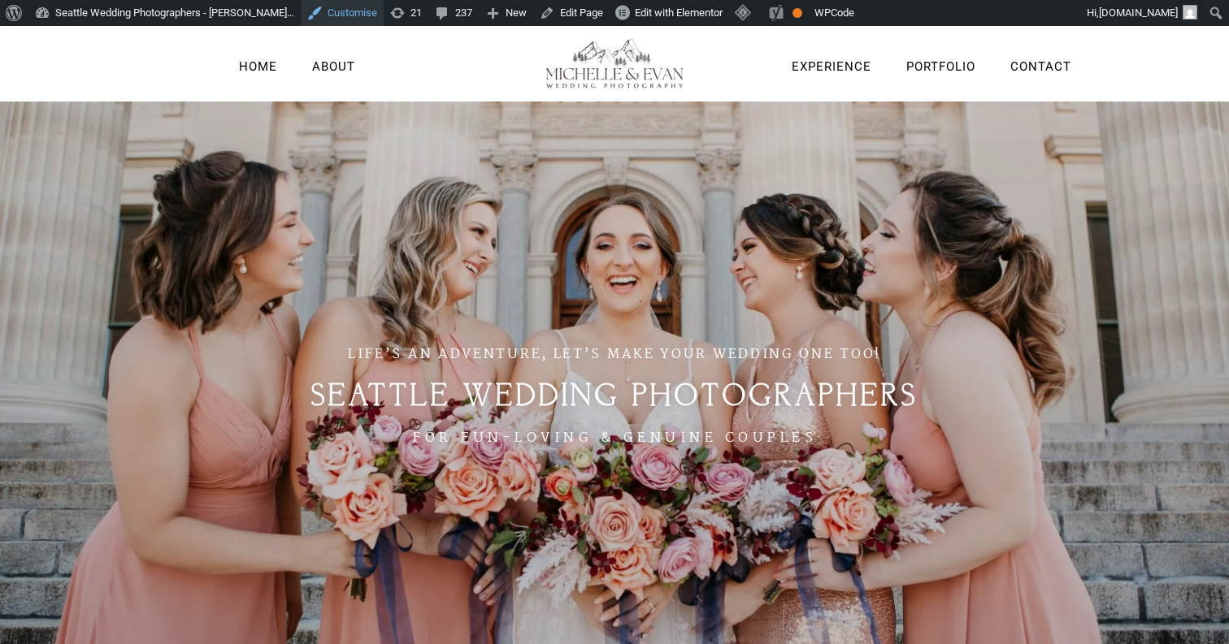
click at [338, 6] on link "Customise" at bounding box center [342, 13] width 83 height 26
click at [319, 24] on link "Customise" at bounding box center [342, 13] width 83 height 26
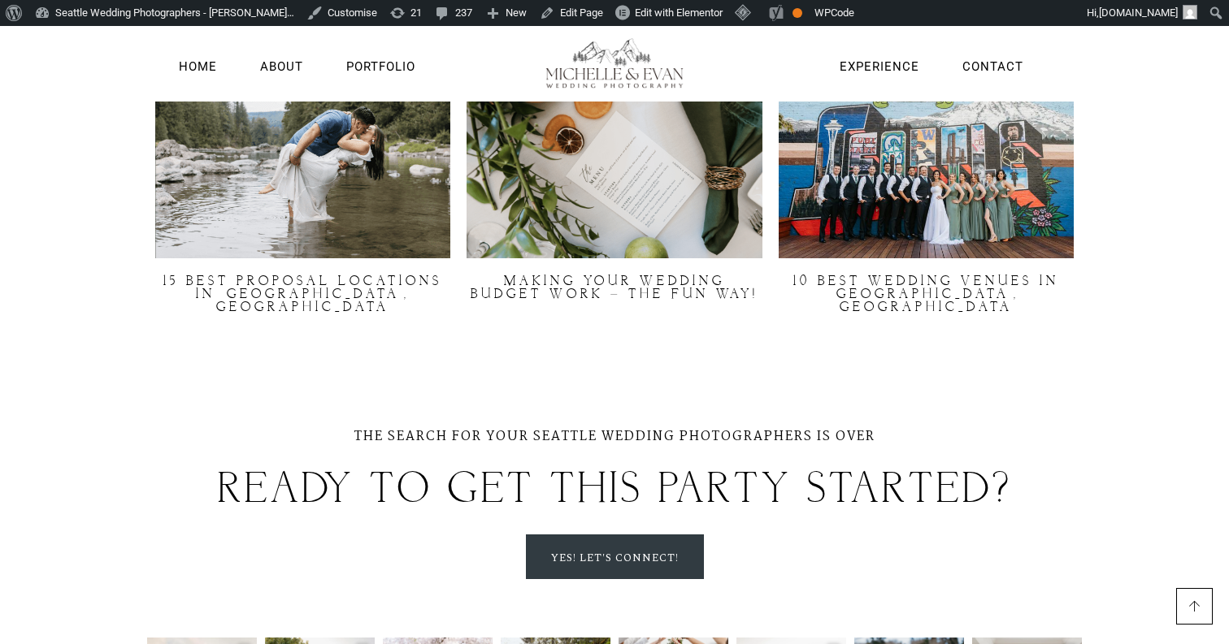
scroll to position [4781, 0]
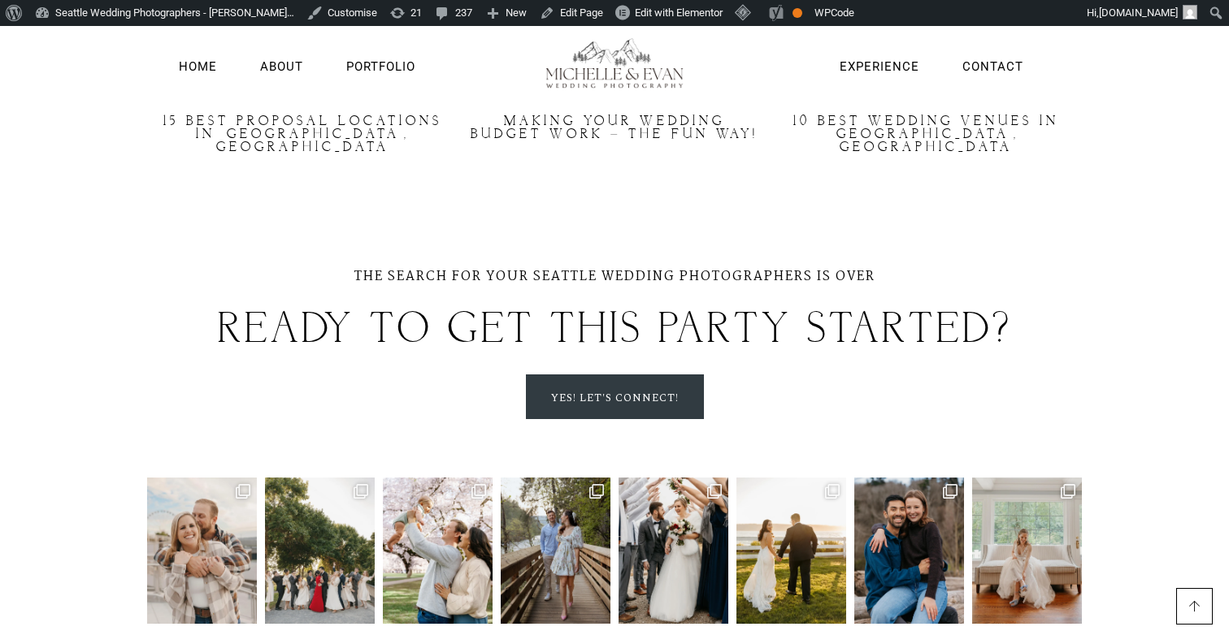
click at [232, 478] on img at bounding box center [202, 551] width 110 height 146
